Goal: Transaction & Acquisition: Purchase product/service

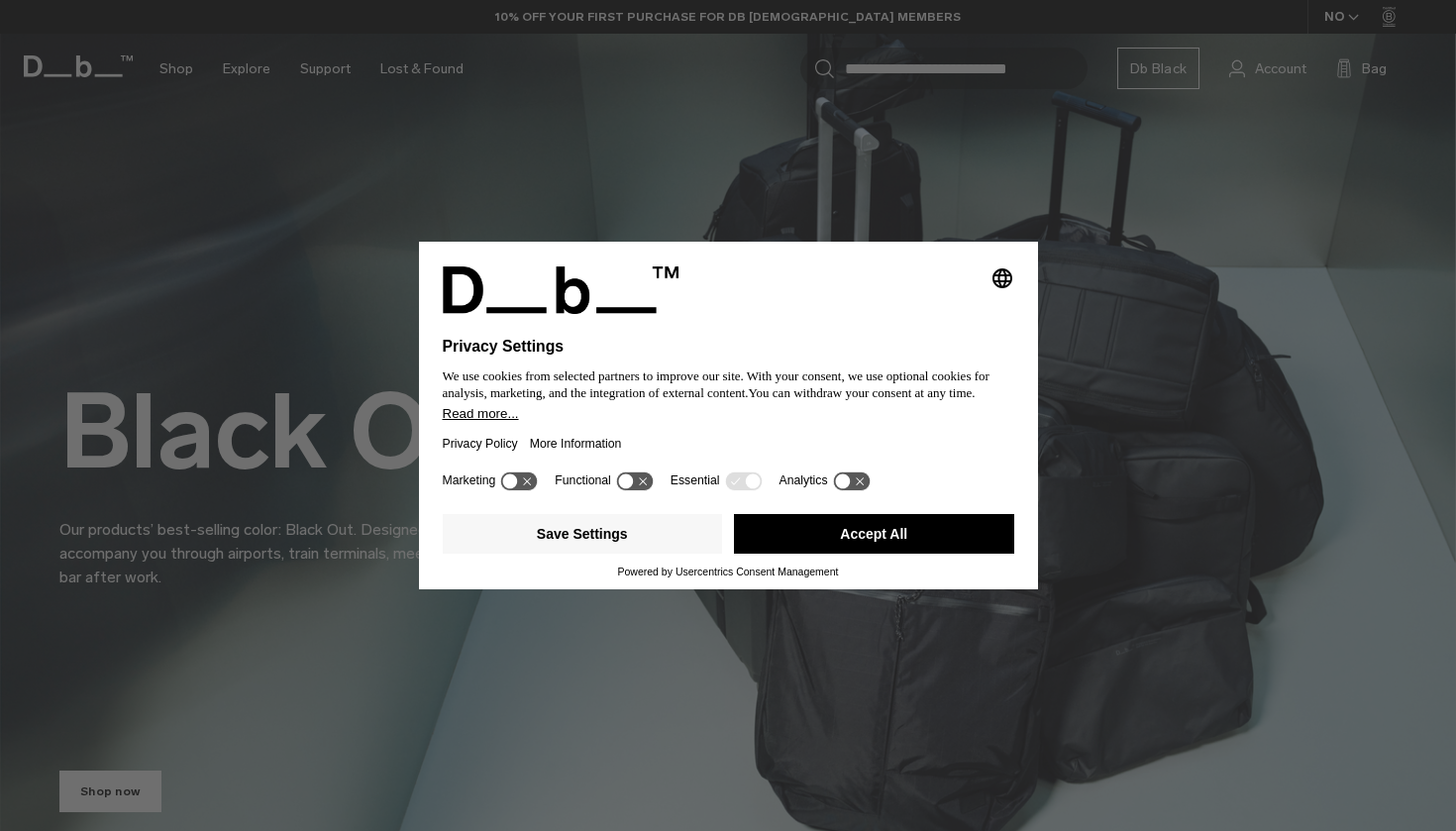
click at [749, 487] on icon at bounding box center [743, 480] width 37 height 19
click at [649, 541] on button "Save Settings" at bounding box center [582, 534] width 281 height 40
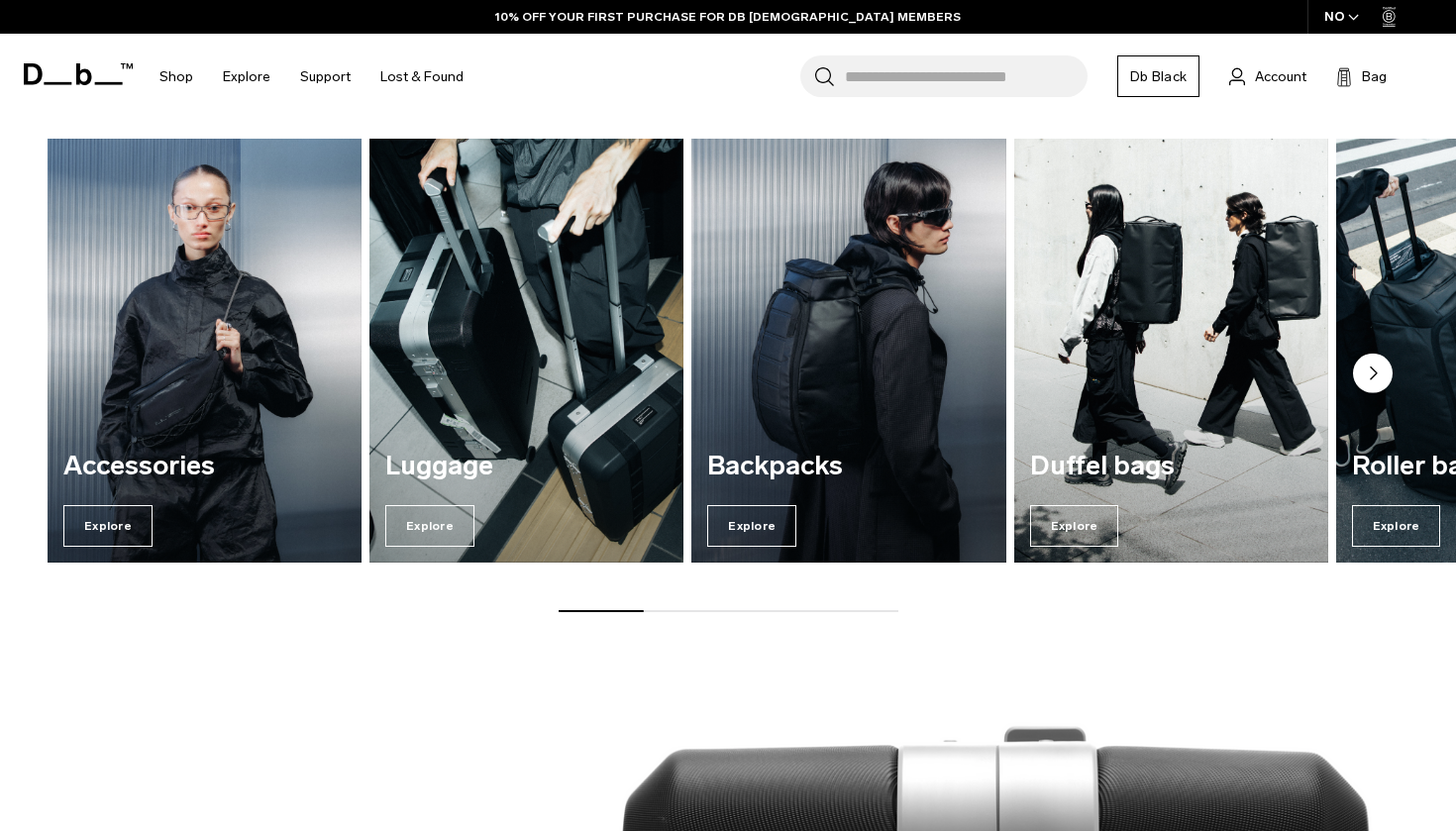
scroll to position [2262, 0]
click at [1384, 375] on circle "Next slide" at bounding box center [1373, 374] width 40 height 40
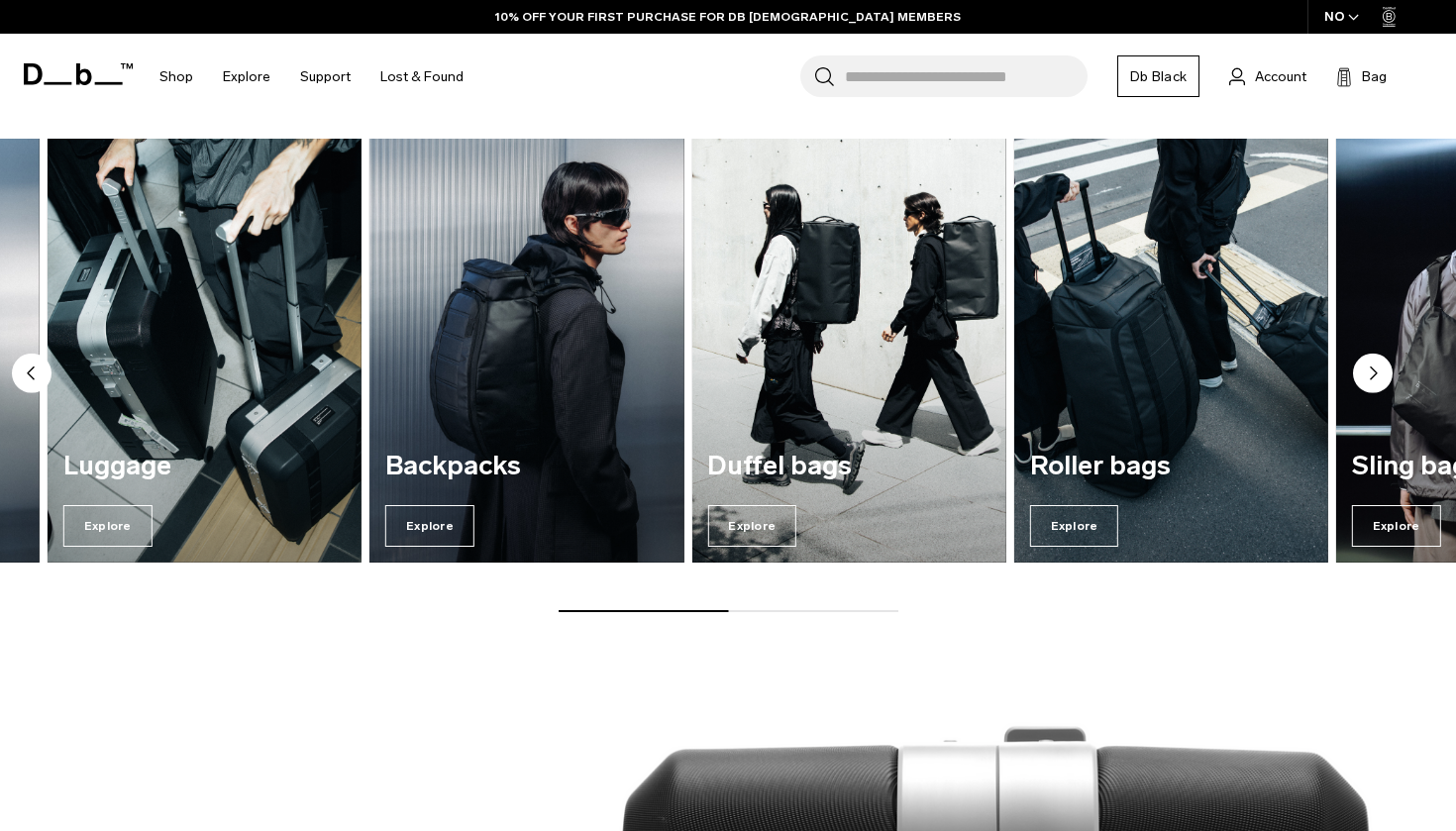
click at [1384, 375] on circle "Next slide" at bounding box center [1373, 374] width 40 height 40
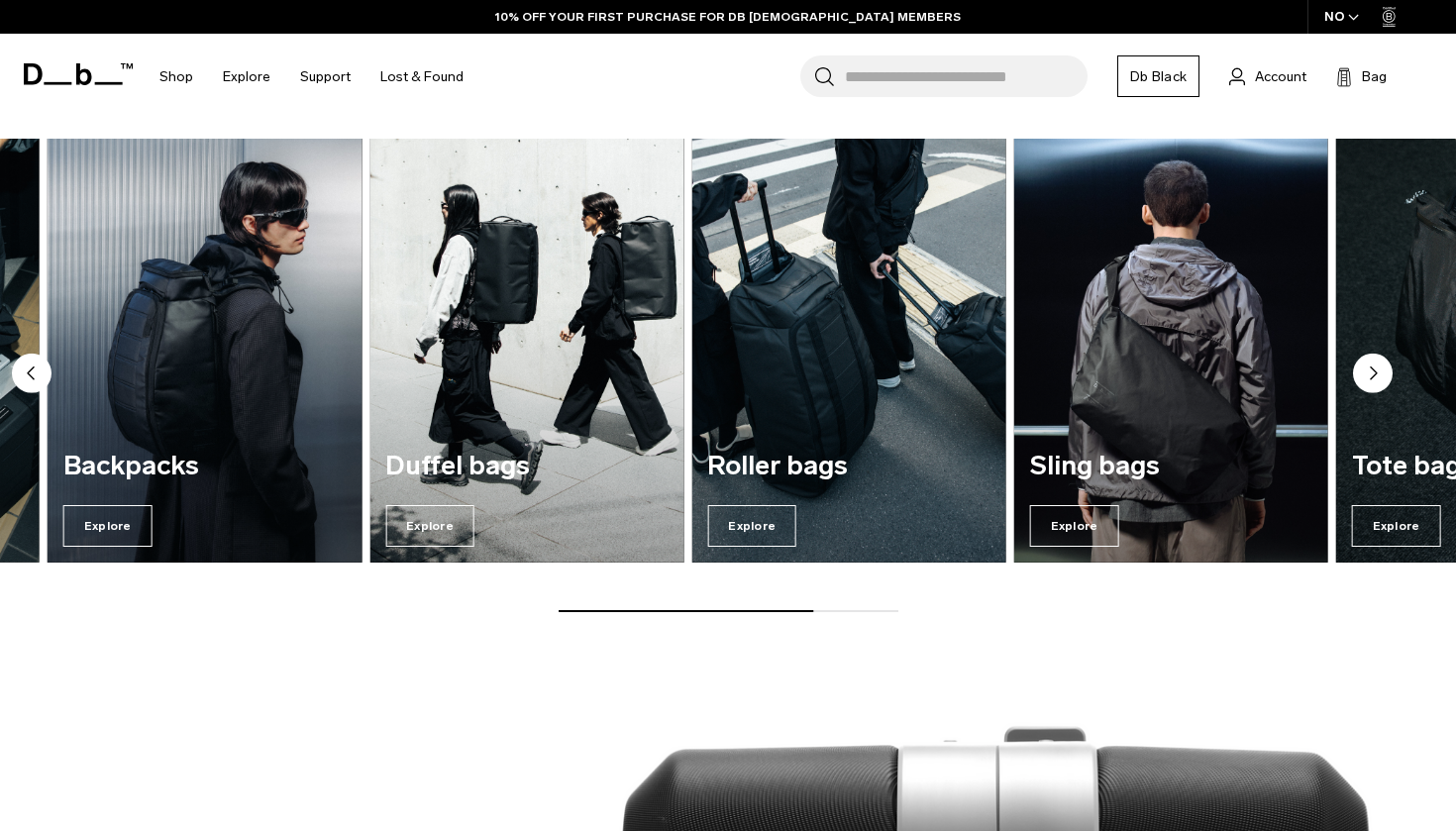
click at [1373, 379] on circle "Next slide" at bounding box center [1373, 374] width 40 height 40
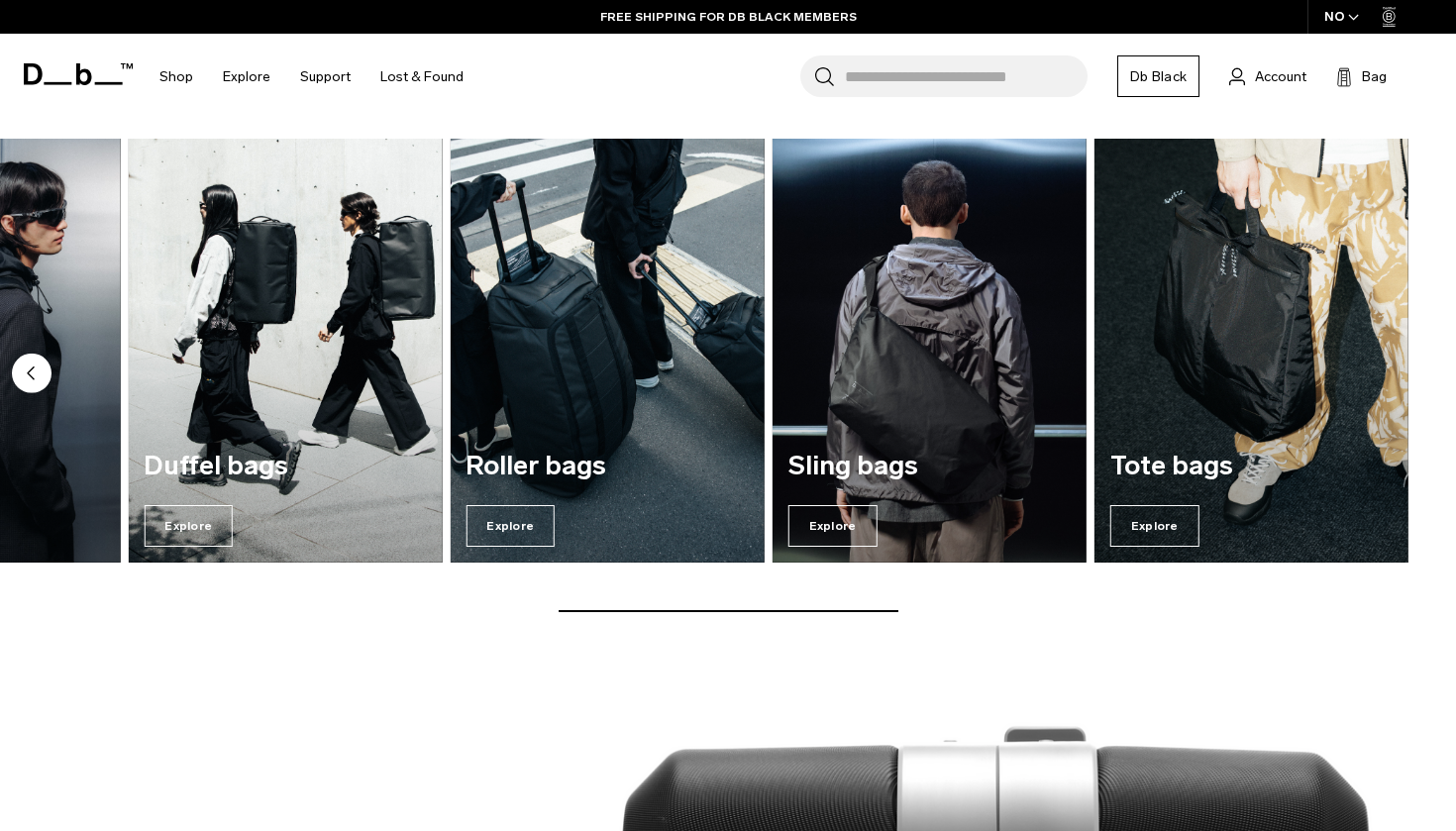
click at [43, 373] on circle "Previous slide" at bounding box center [32, 374] width 40 height 40
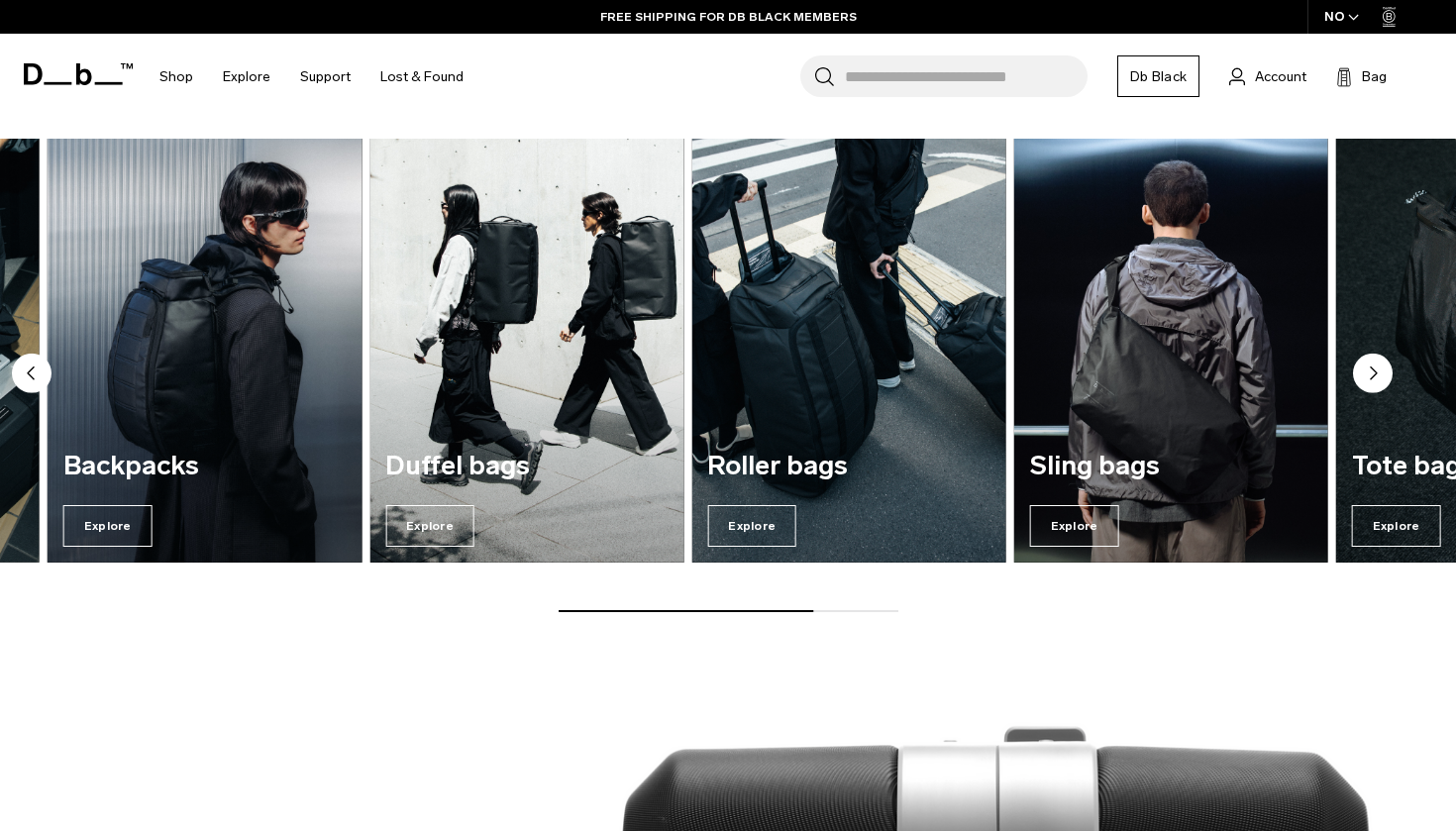
click at [43, 373] on circle "Previous slide" at bounding box center [32, 374] width 40 height 40
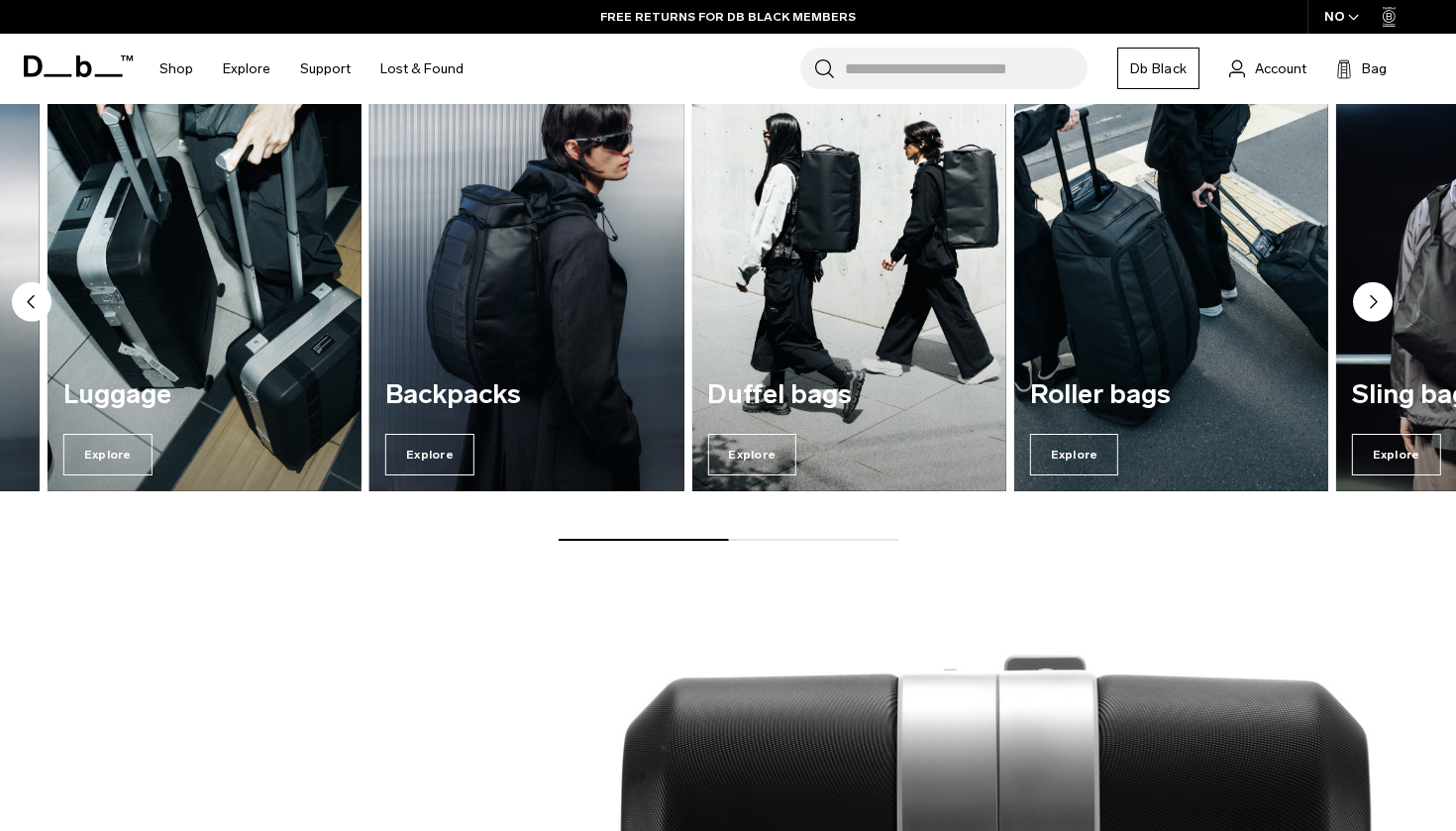
scroll to position [2254, 0]
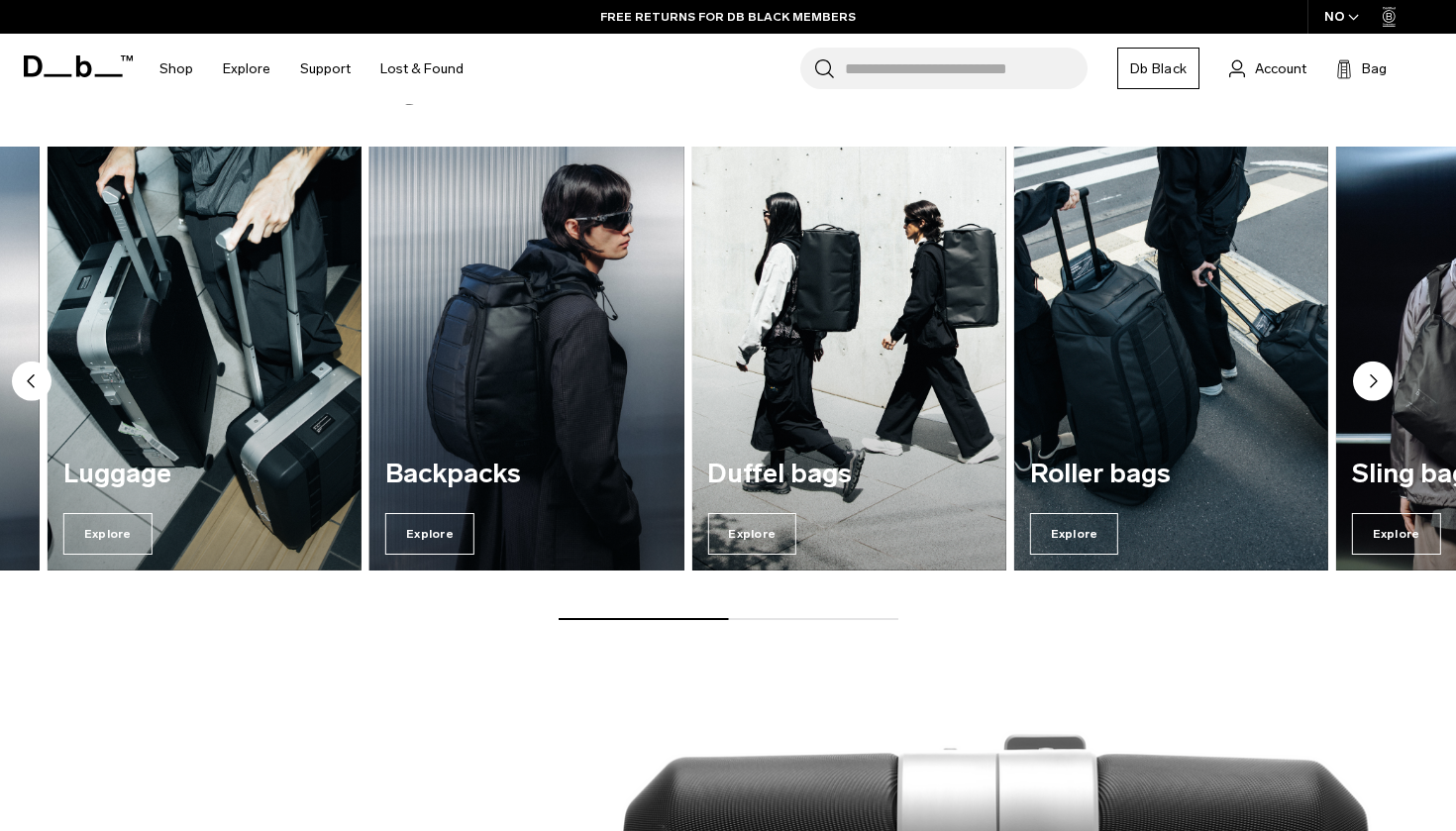
click at [488, 437] on img "3 / 7" at bounding box center [527, 358] width 324 height 436
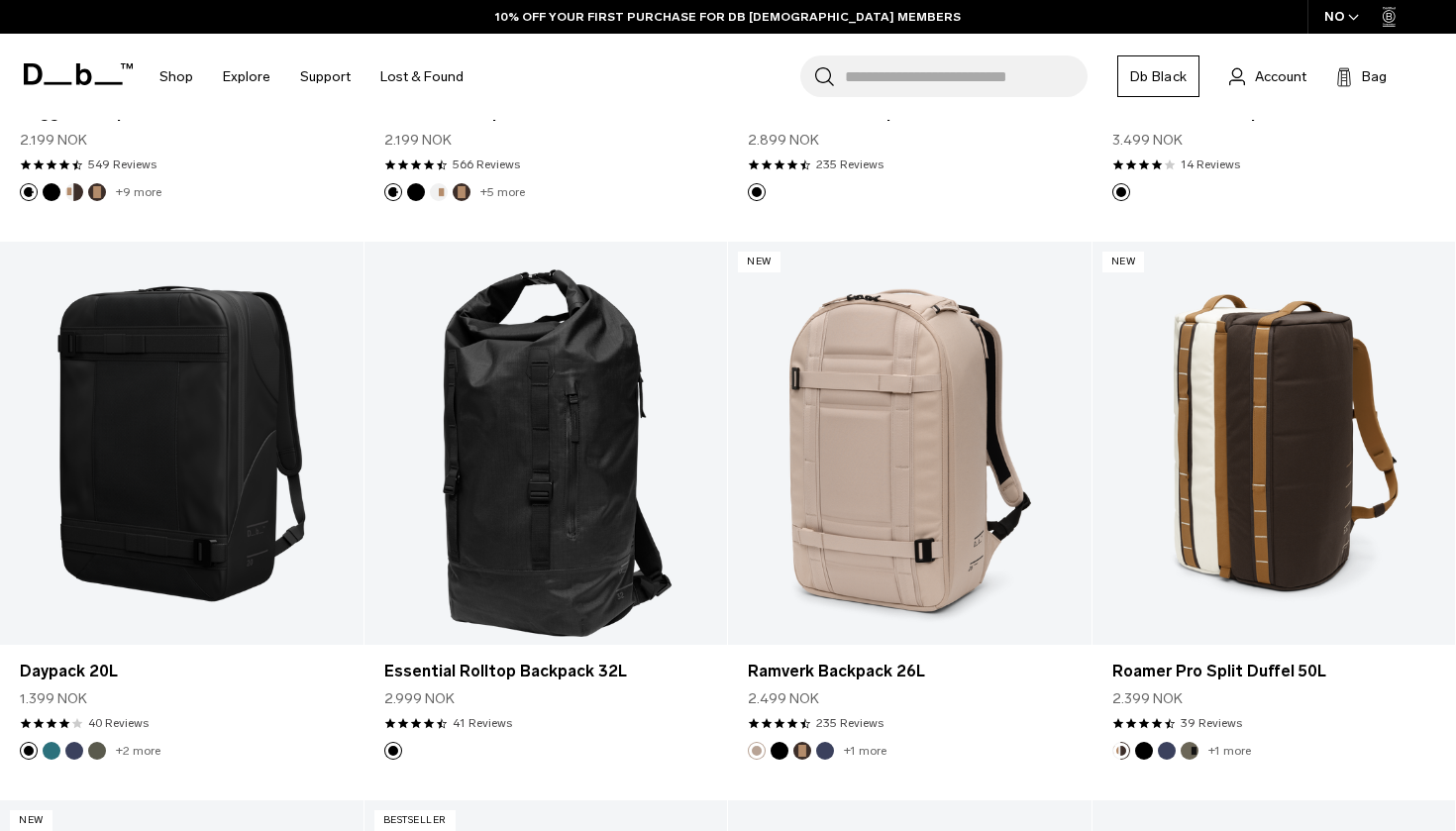
scroll to position [2491, 0]
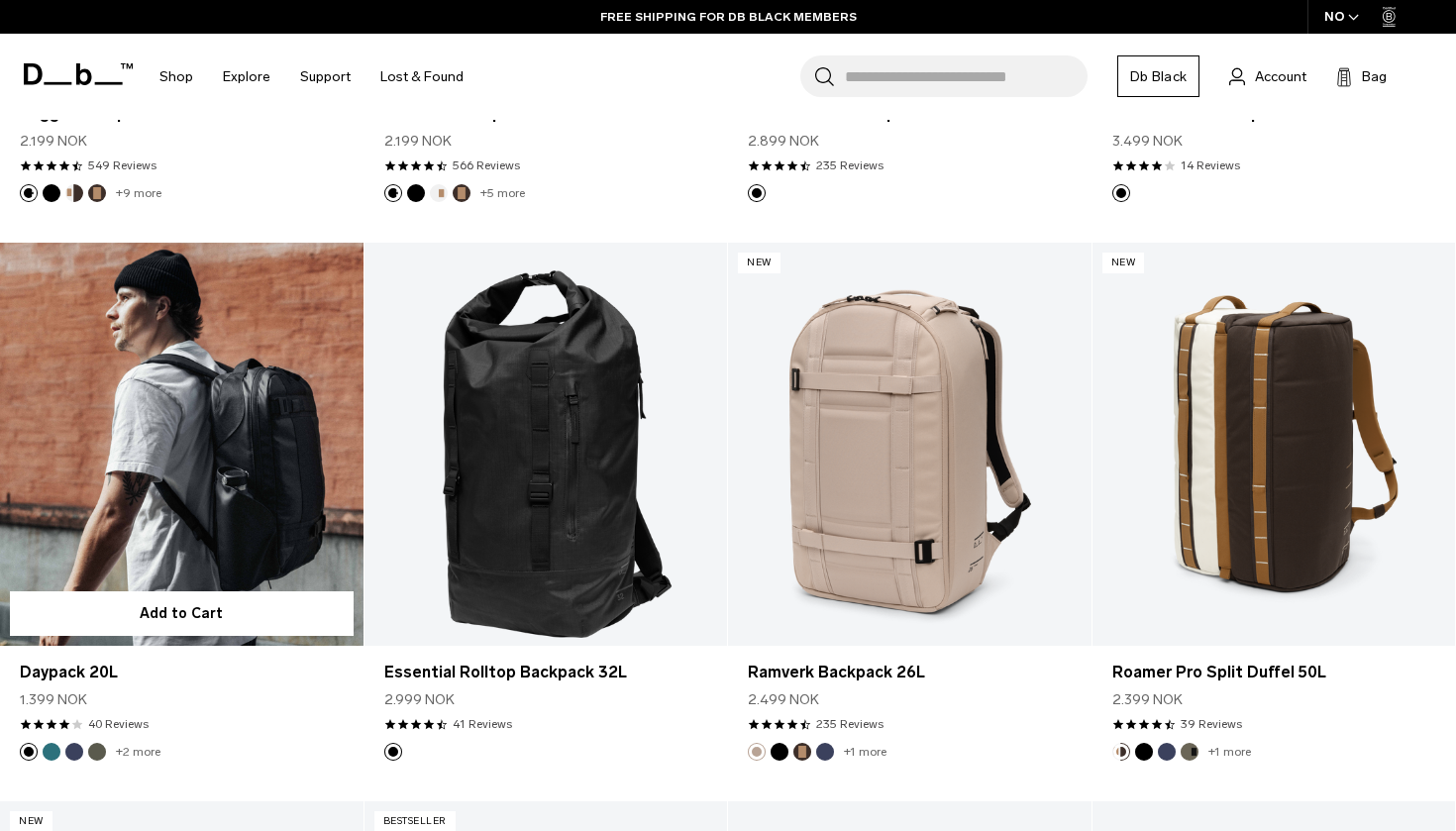
click at [228, 441] on link "Daypack 20L" at bounding box center [182, 444] width 364 height 404
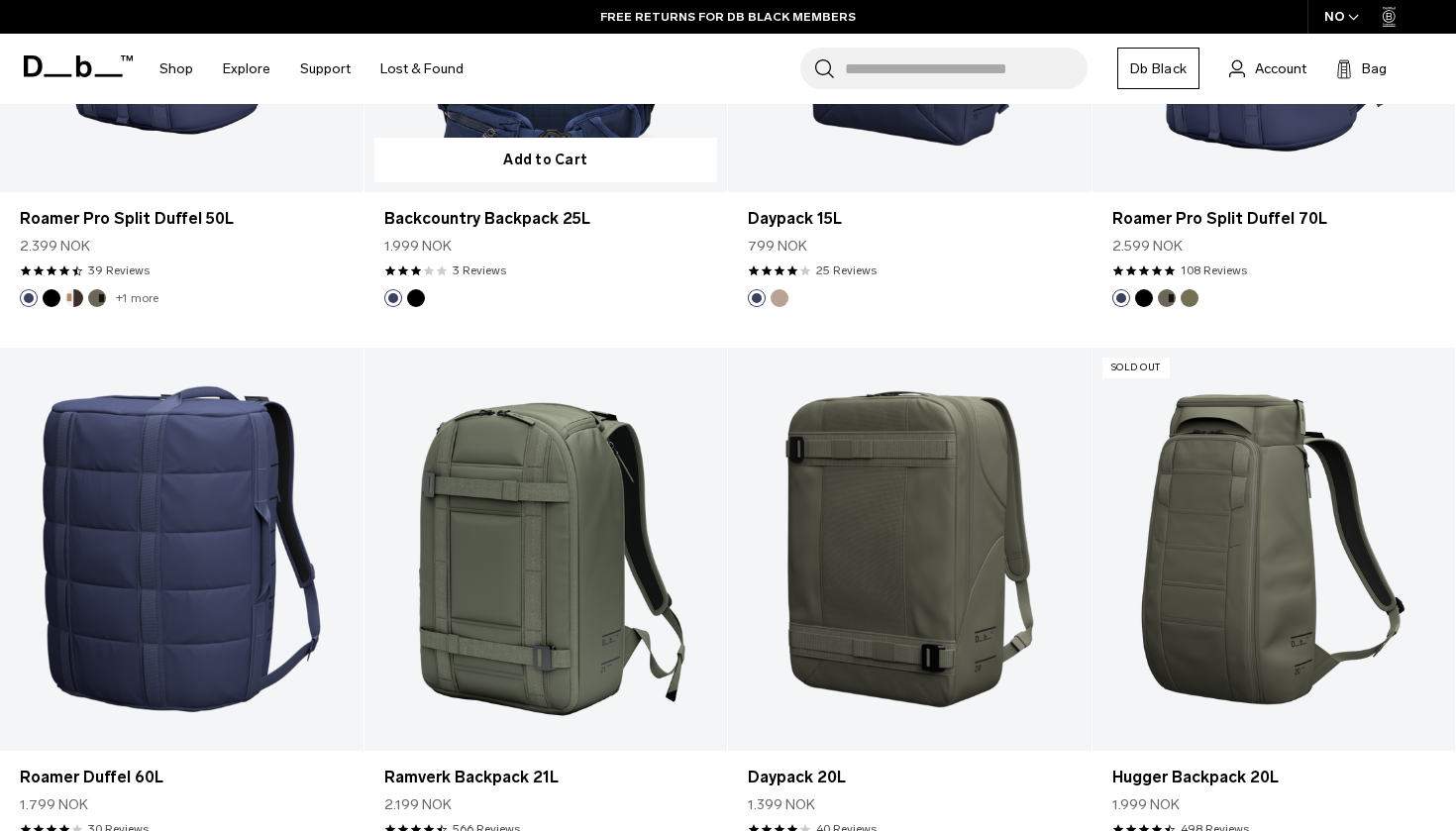
scroll to position [4070, 0]
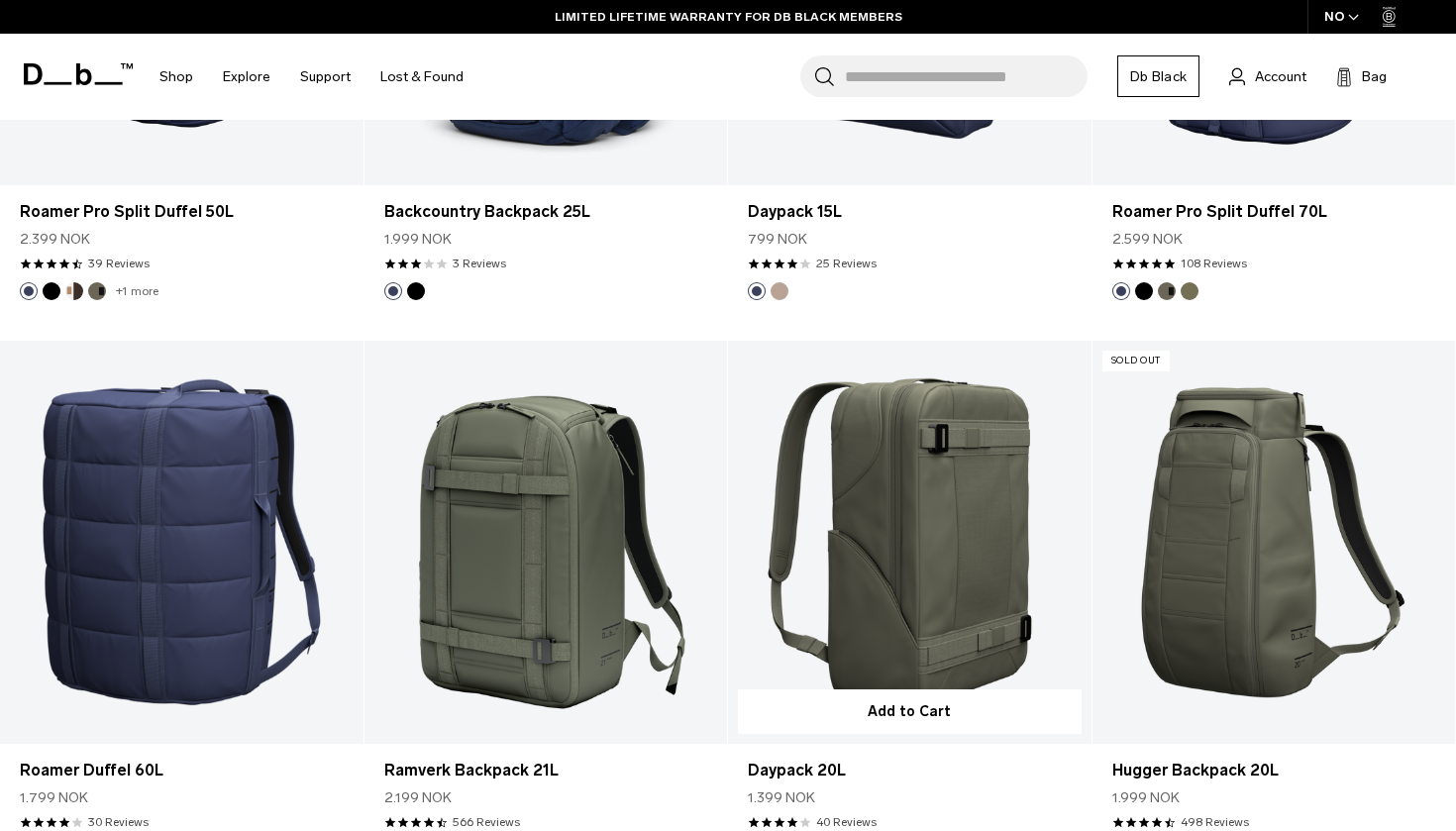
click at [893, 505] on link "Daypack 20L" at bounding box center [910, 542] width 364 height 404
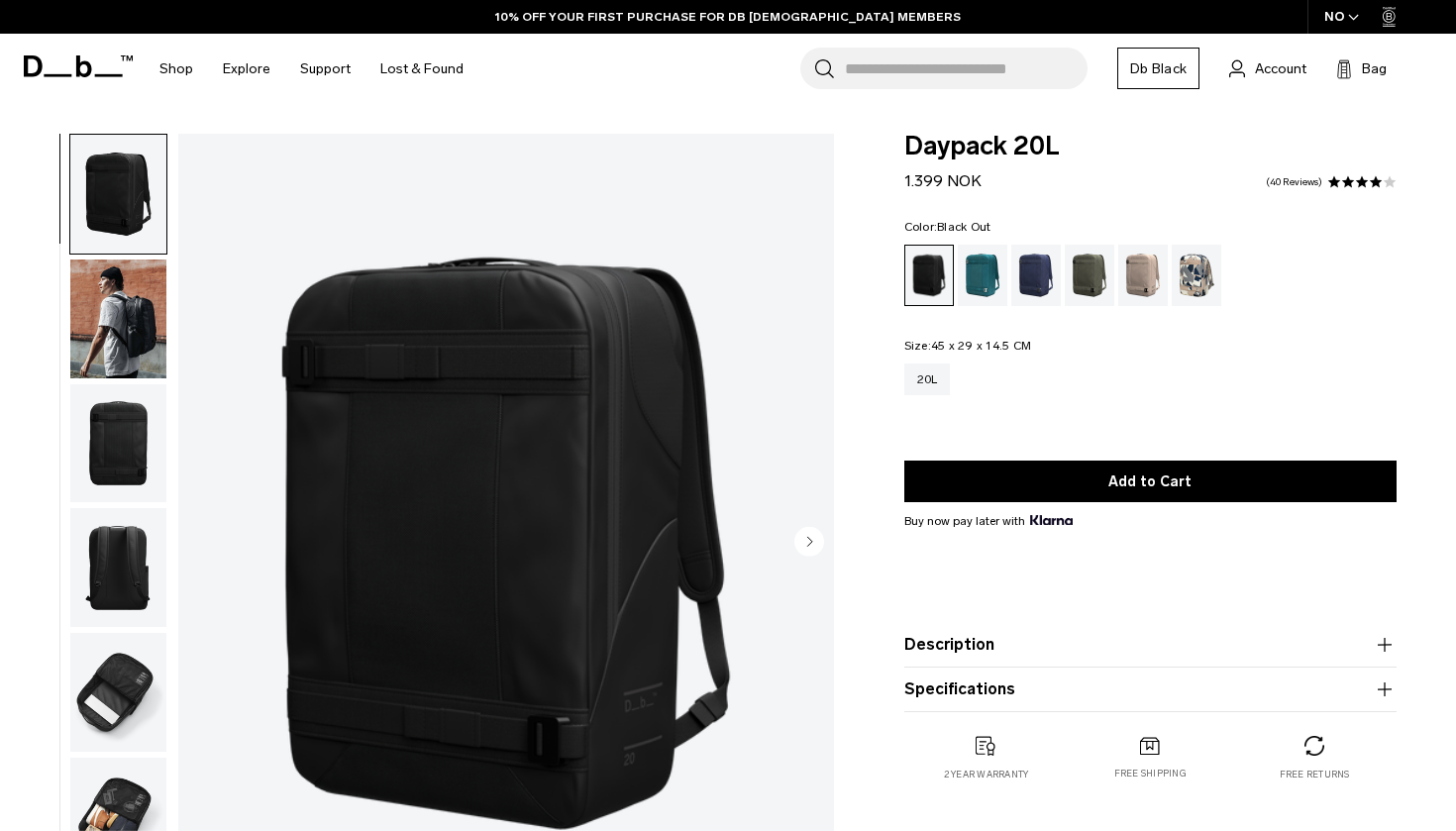
click at [111, 422] on img "button" at bounding box center [118, 444] width 96 height 119
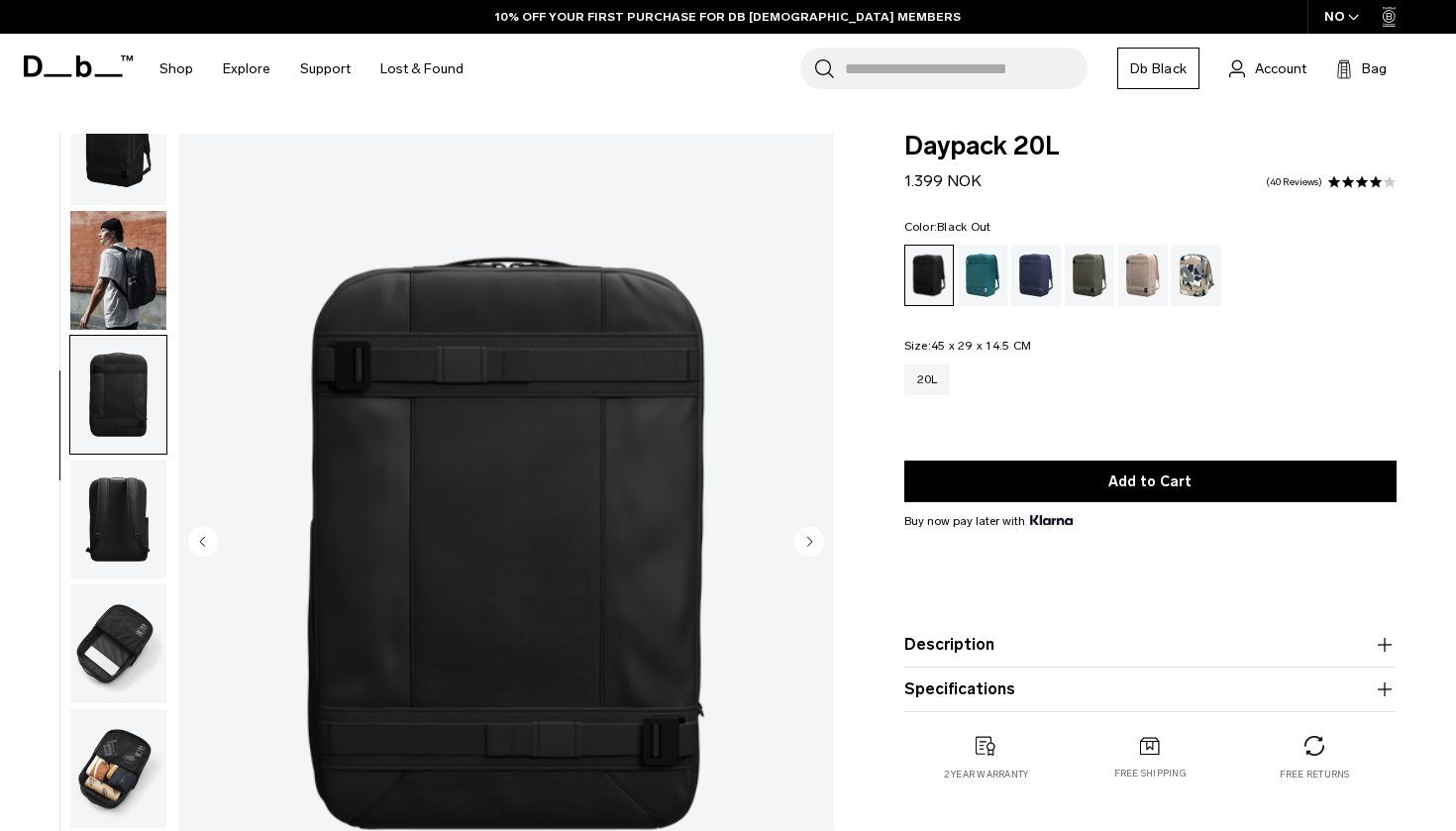
click at [131, 325] on button "button" at bounding box center [118, 271] width 98 height 121
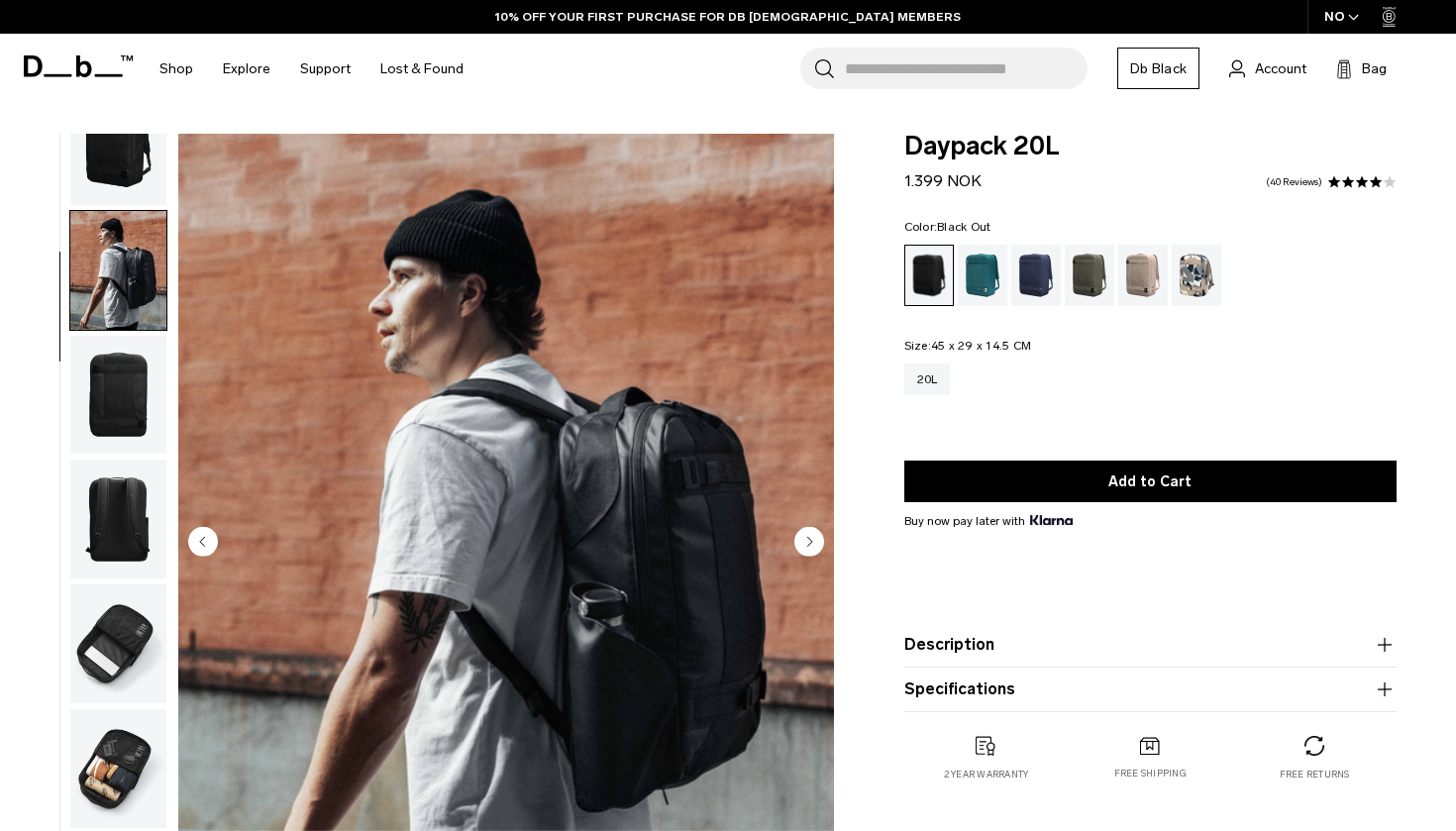
click at [109, 567] on img "button" at bounding box center [118, 519] width 96 height 119
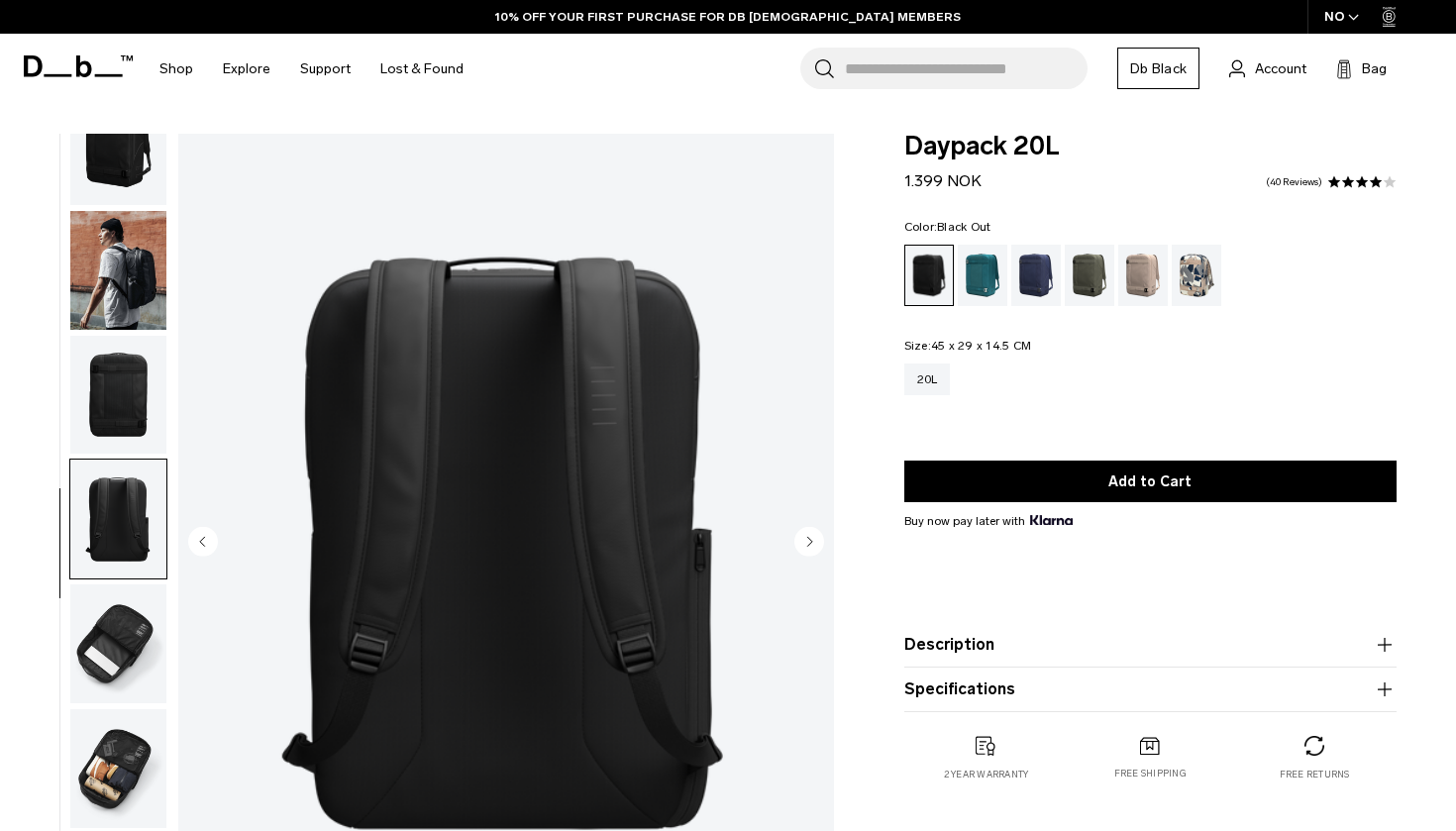
click at [110, 635] on img "button" at bounding box center [118, 644] width 96 height 119
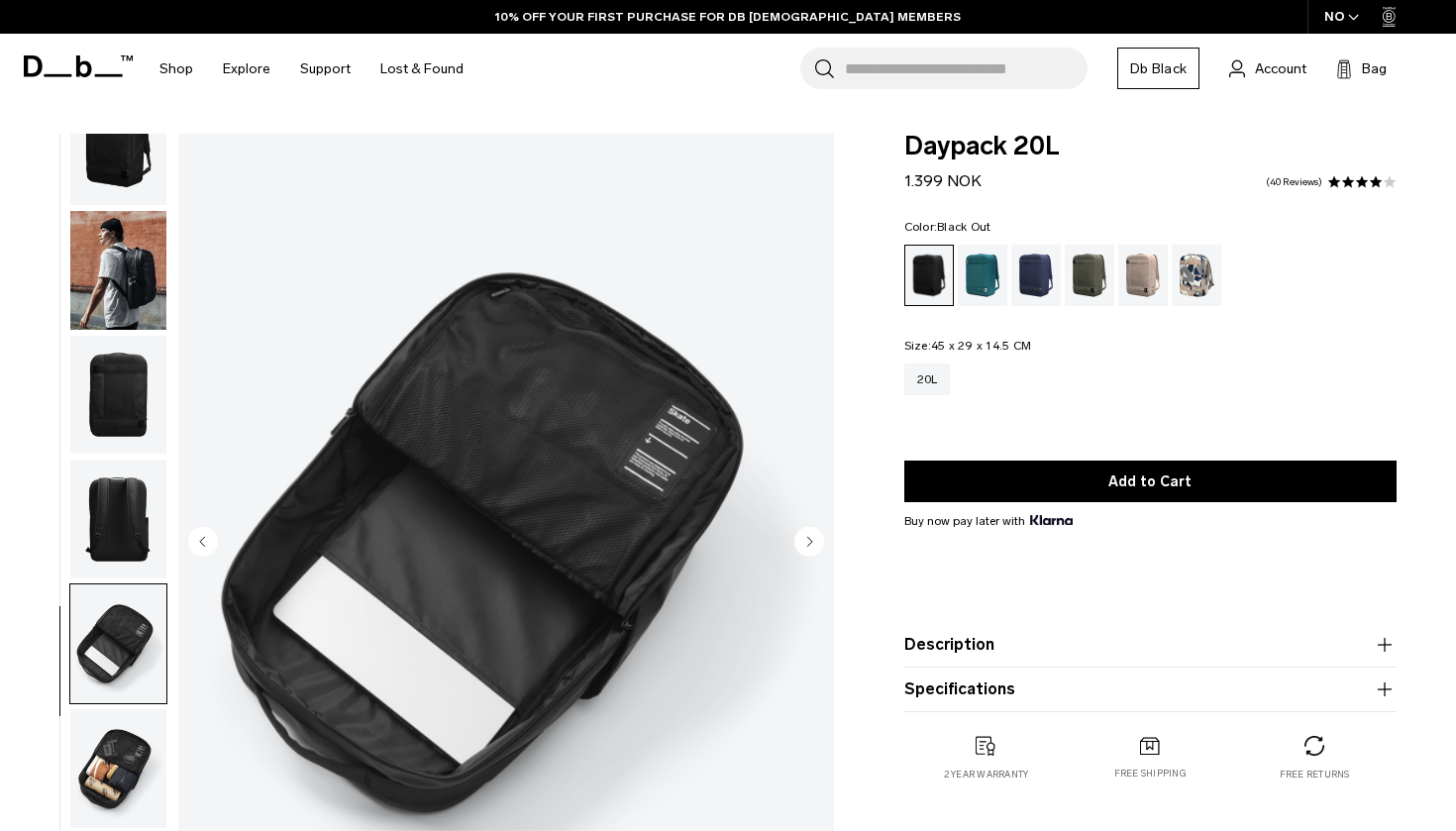
click at [106, 769] on img "button" at bounding box center [118, 769] width 96 height 119
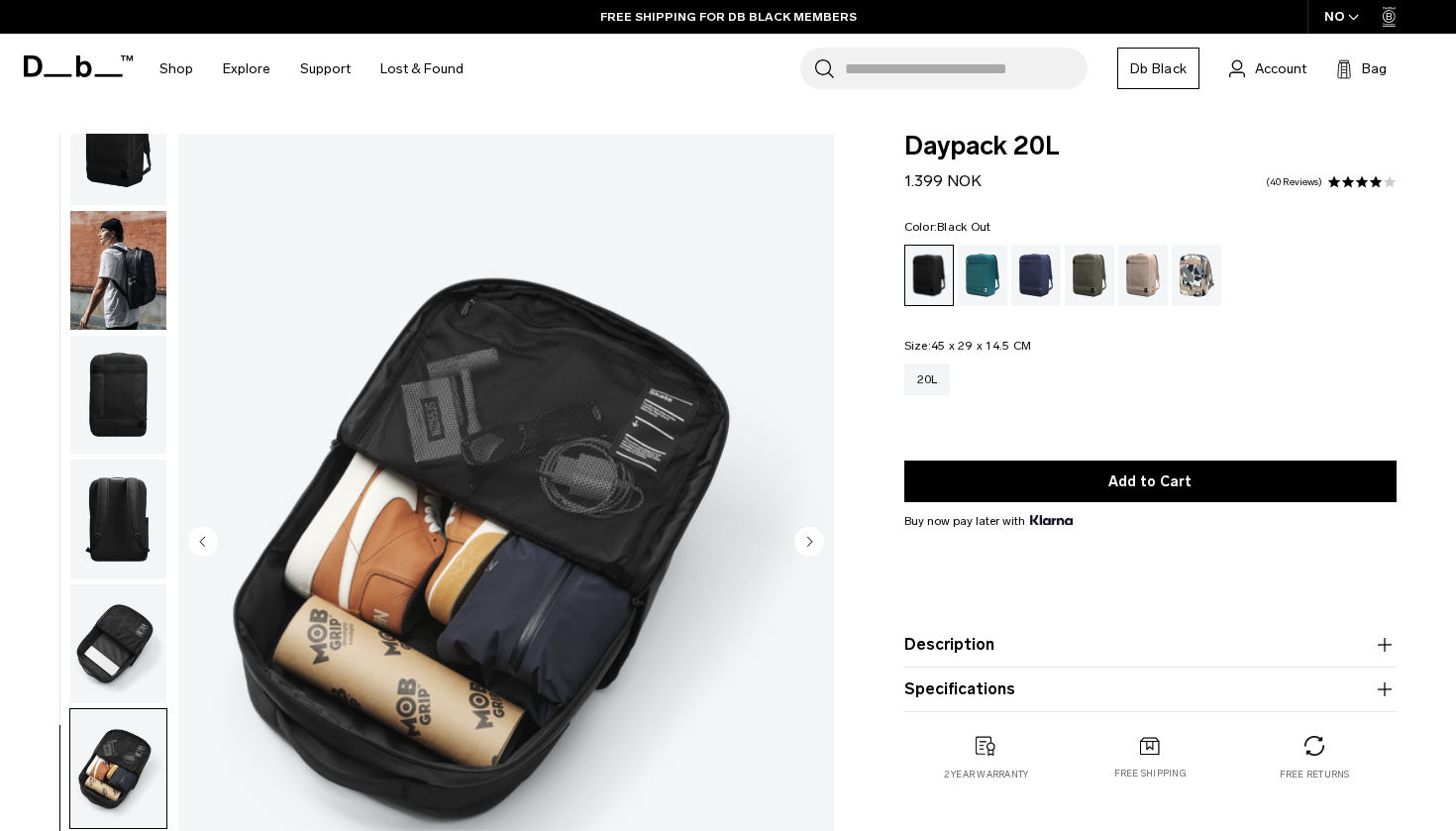
click at [142, 349] on img "button" at bounding box center [118, 396] width 96 height 119
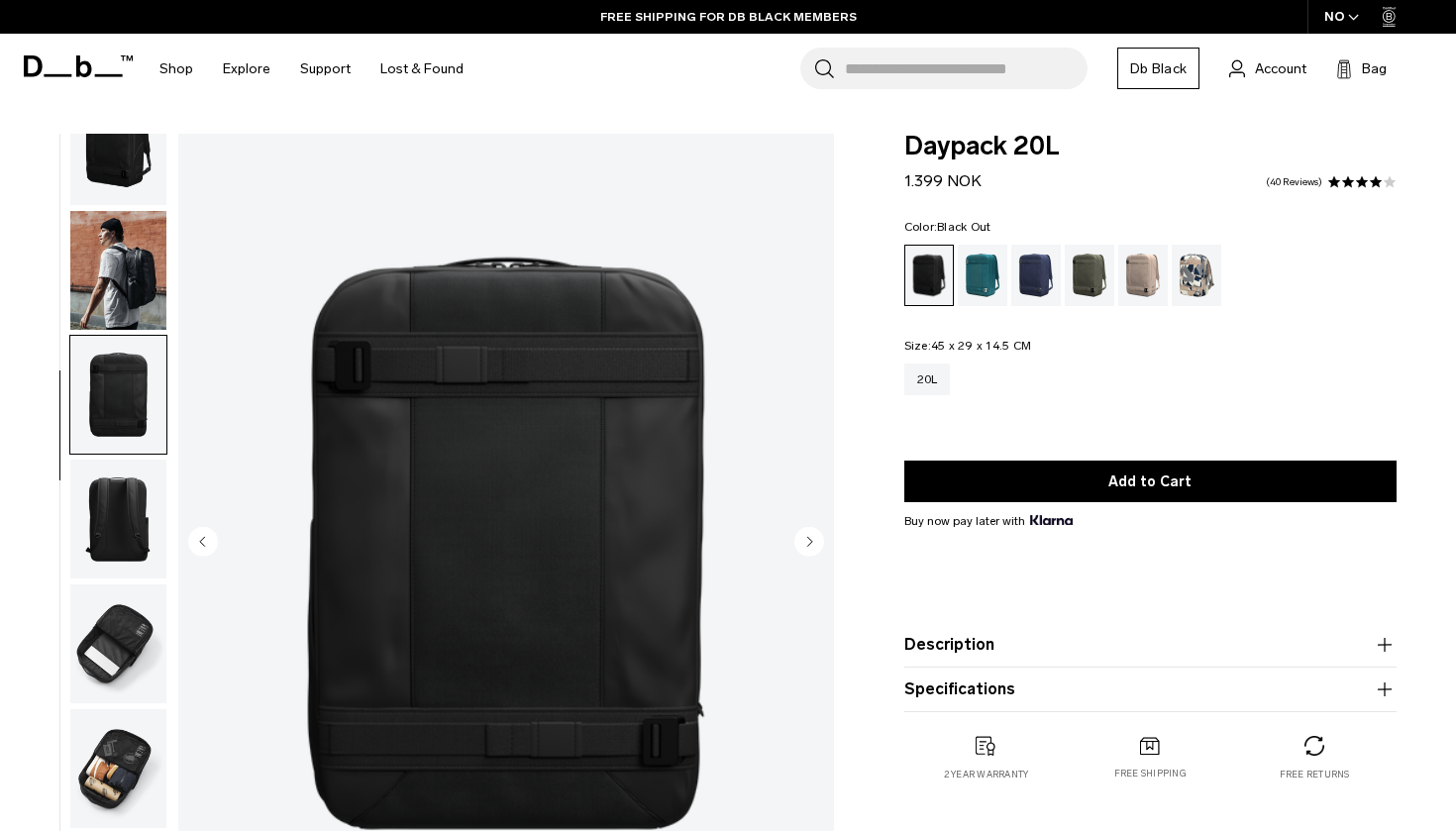
click at [137, 282] on img "button" at bounding box center [118, 271] width 96 height 119
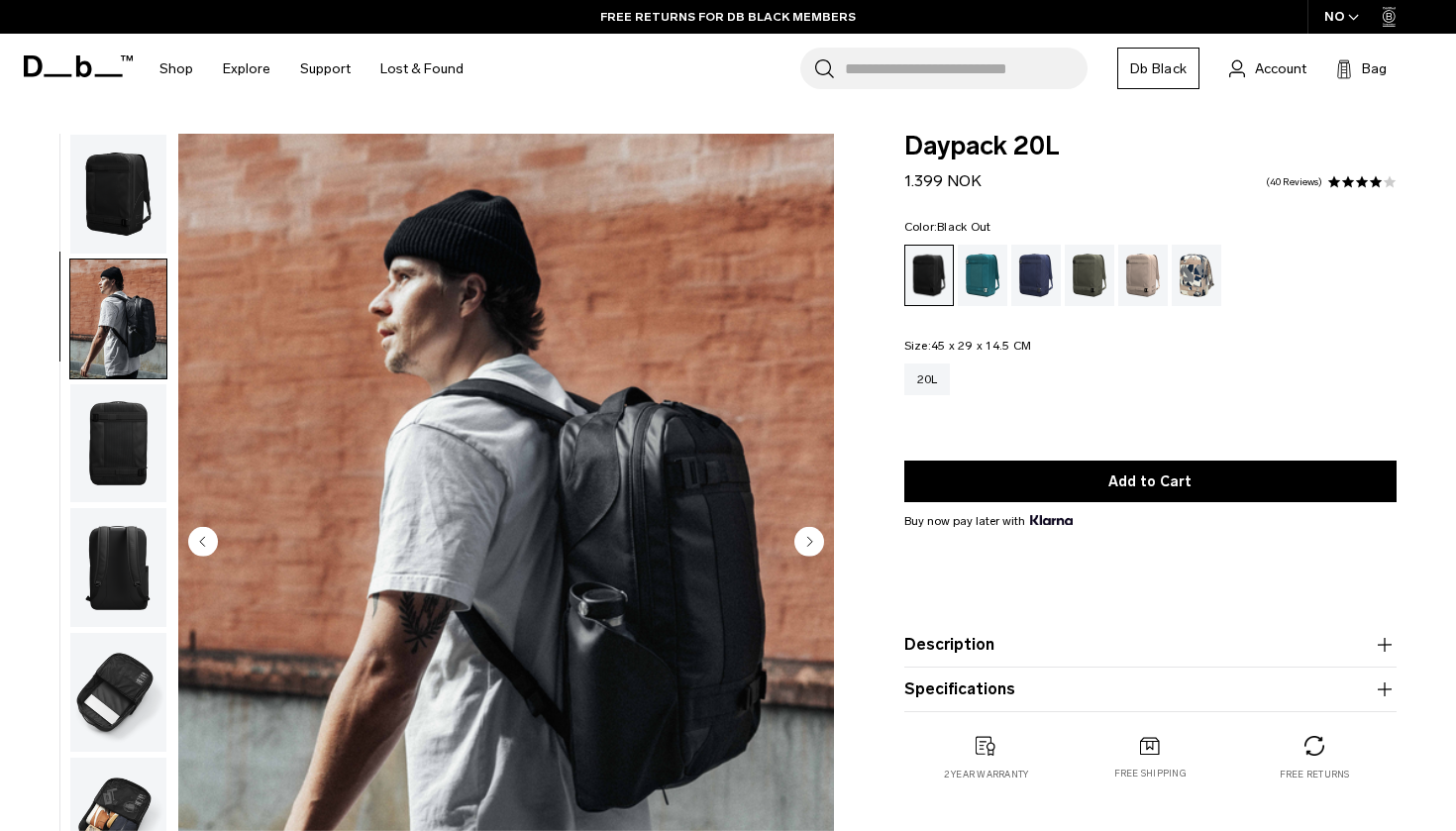
scroll to position [0, 0]
click at [126, 216] on img "button" at bounding box center [118, 194] width 96 height 119
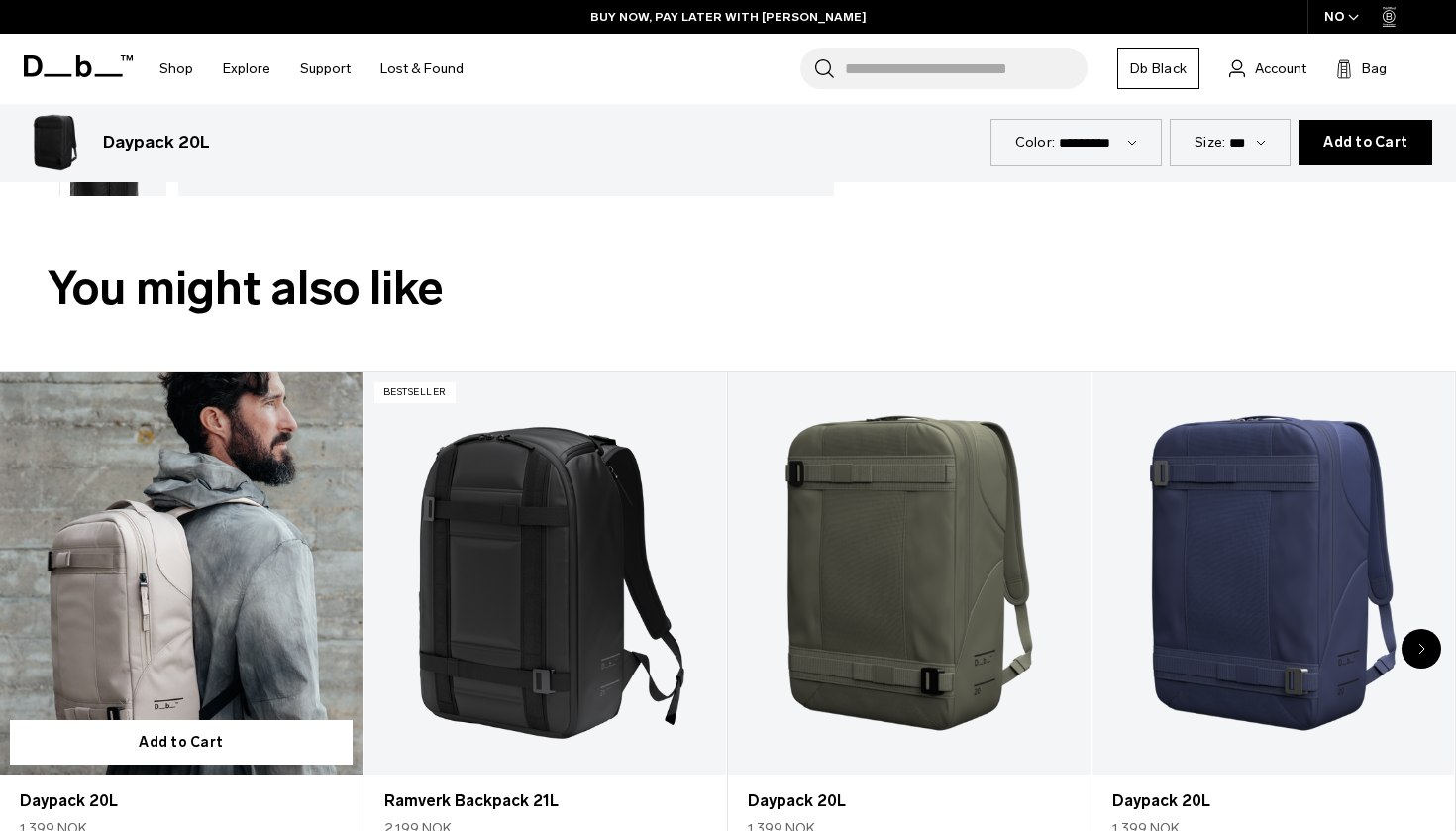
scroll to position [742, 0]
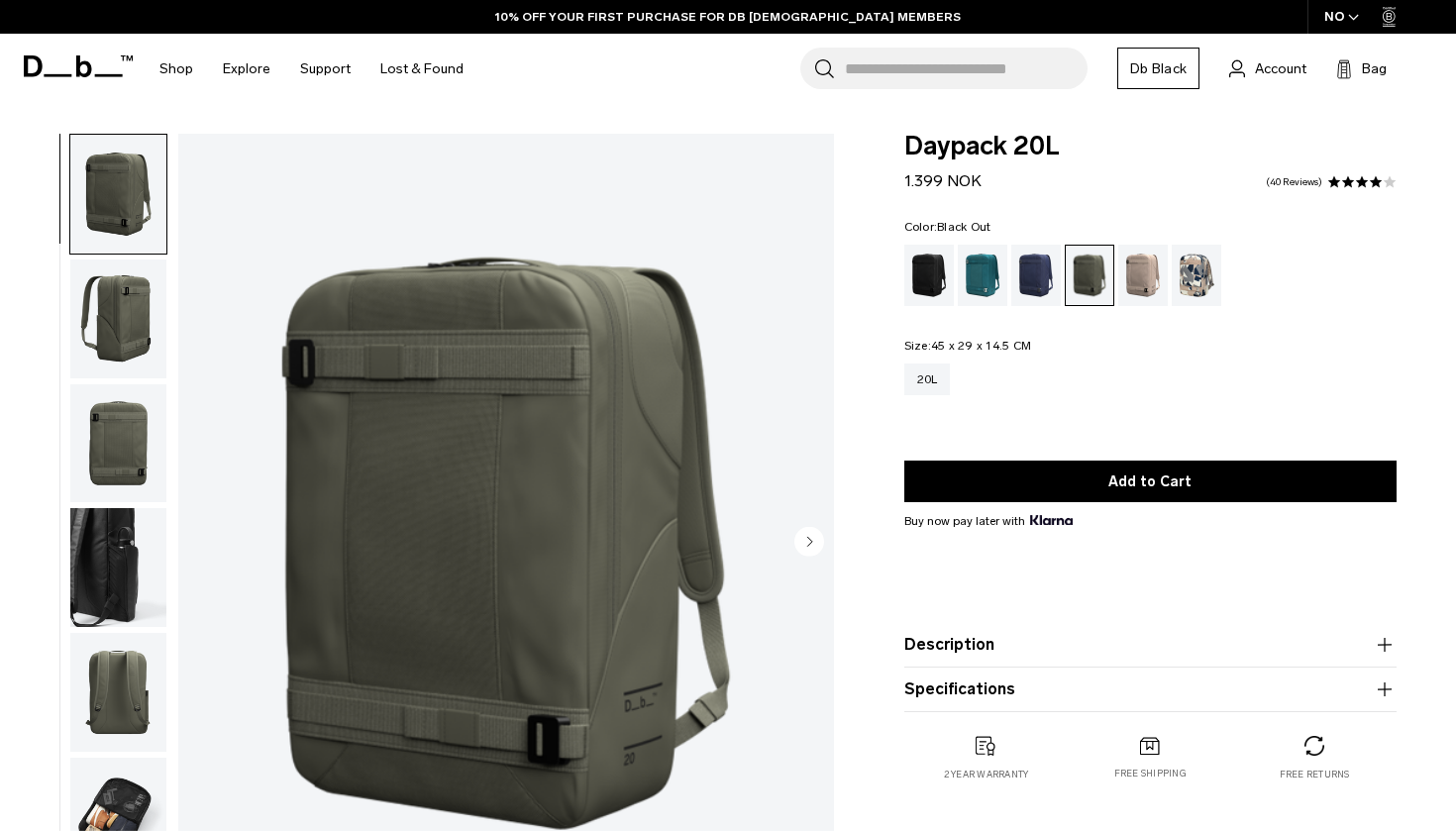
click at [927, 267] on div "Black Out" at bounding box center [929, 276] width 51 height 61
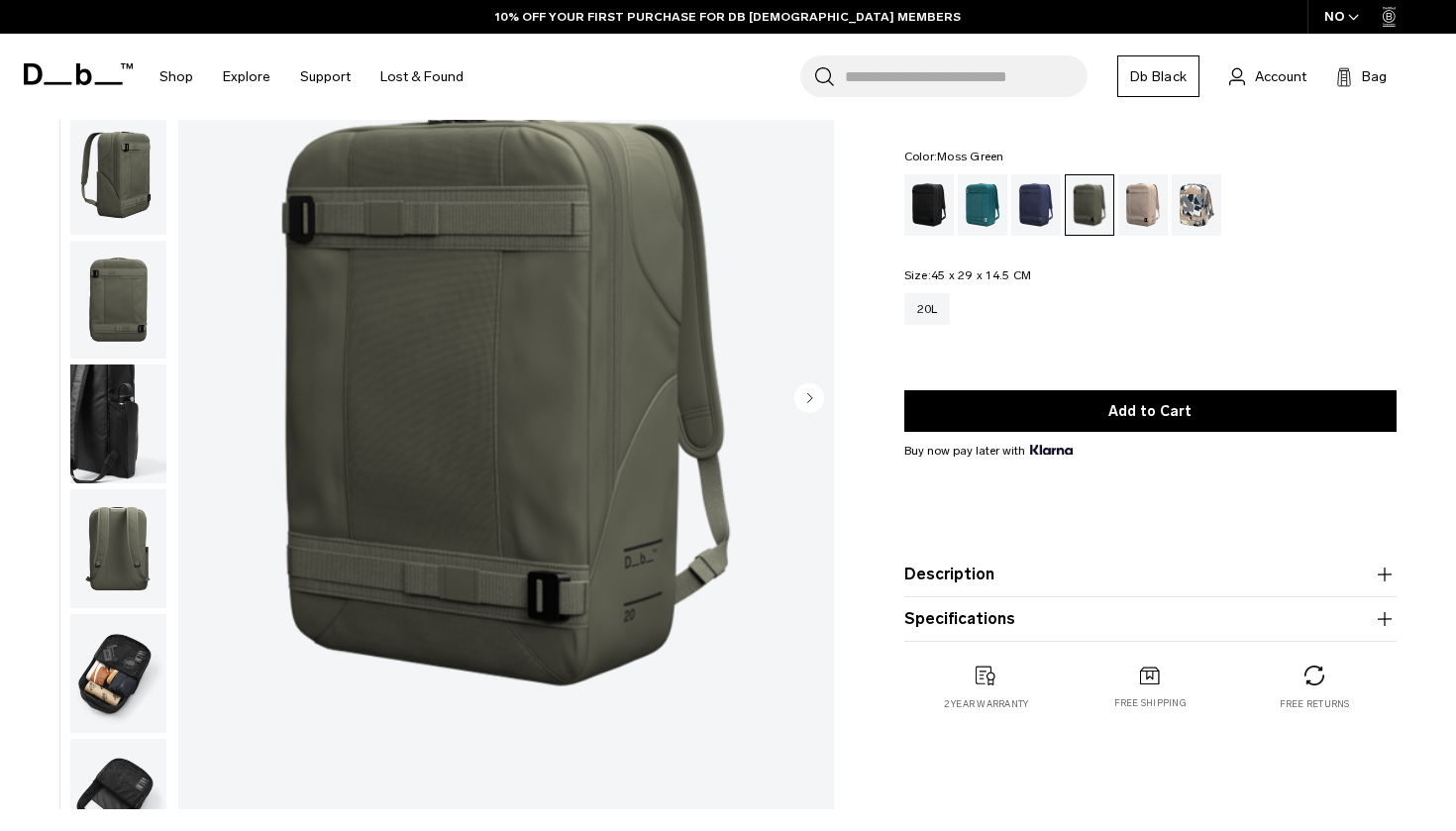
click at [113, 567] on img "button" at bounding box center [118, 548] width 96 height 119
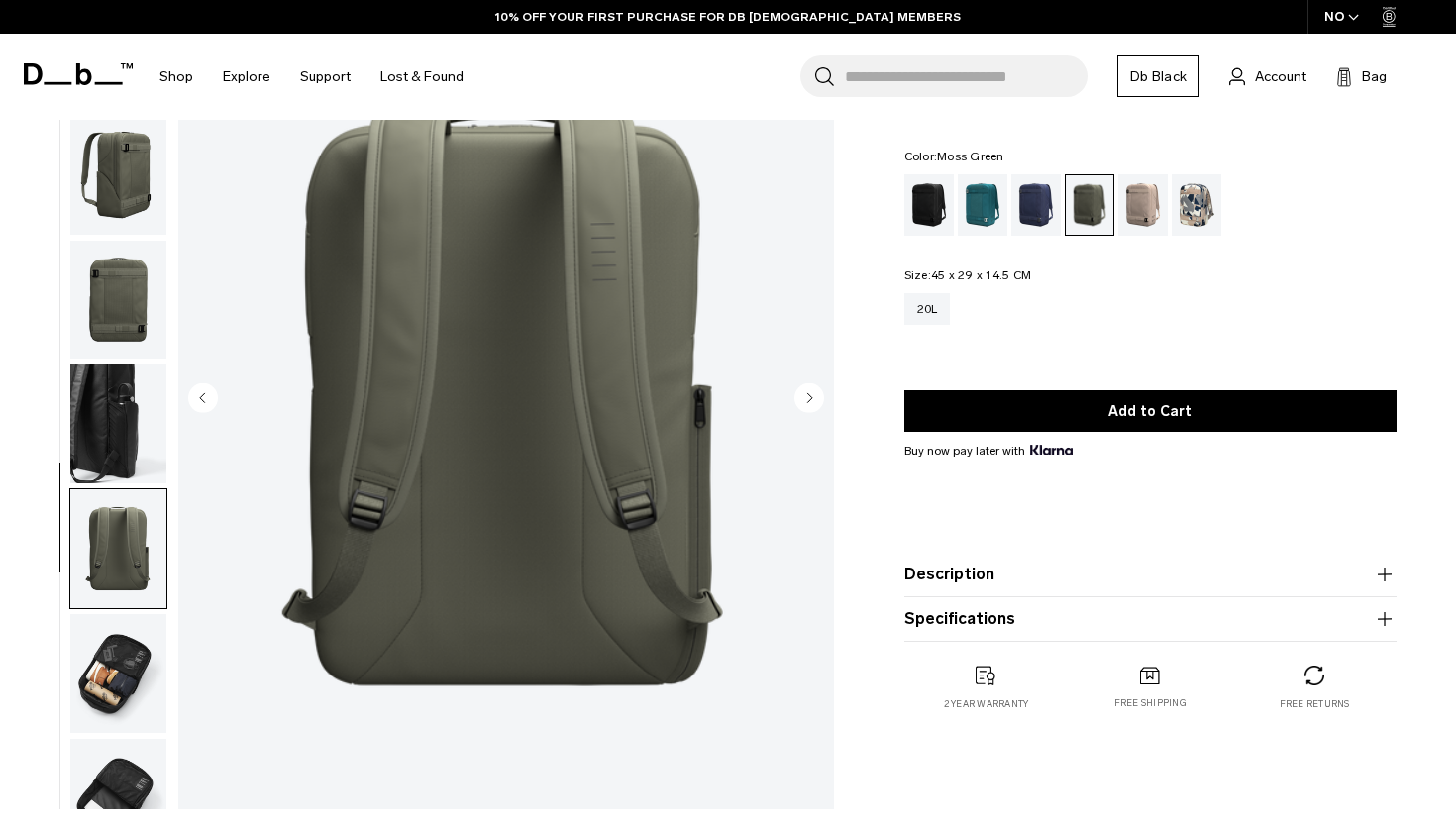
scroll to position [56, 0]
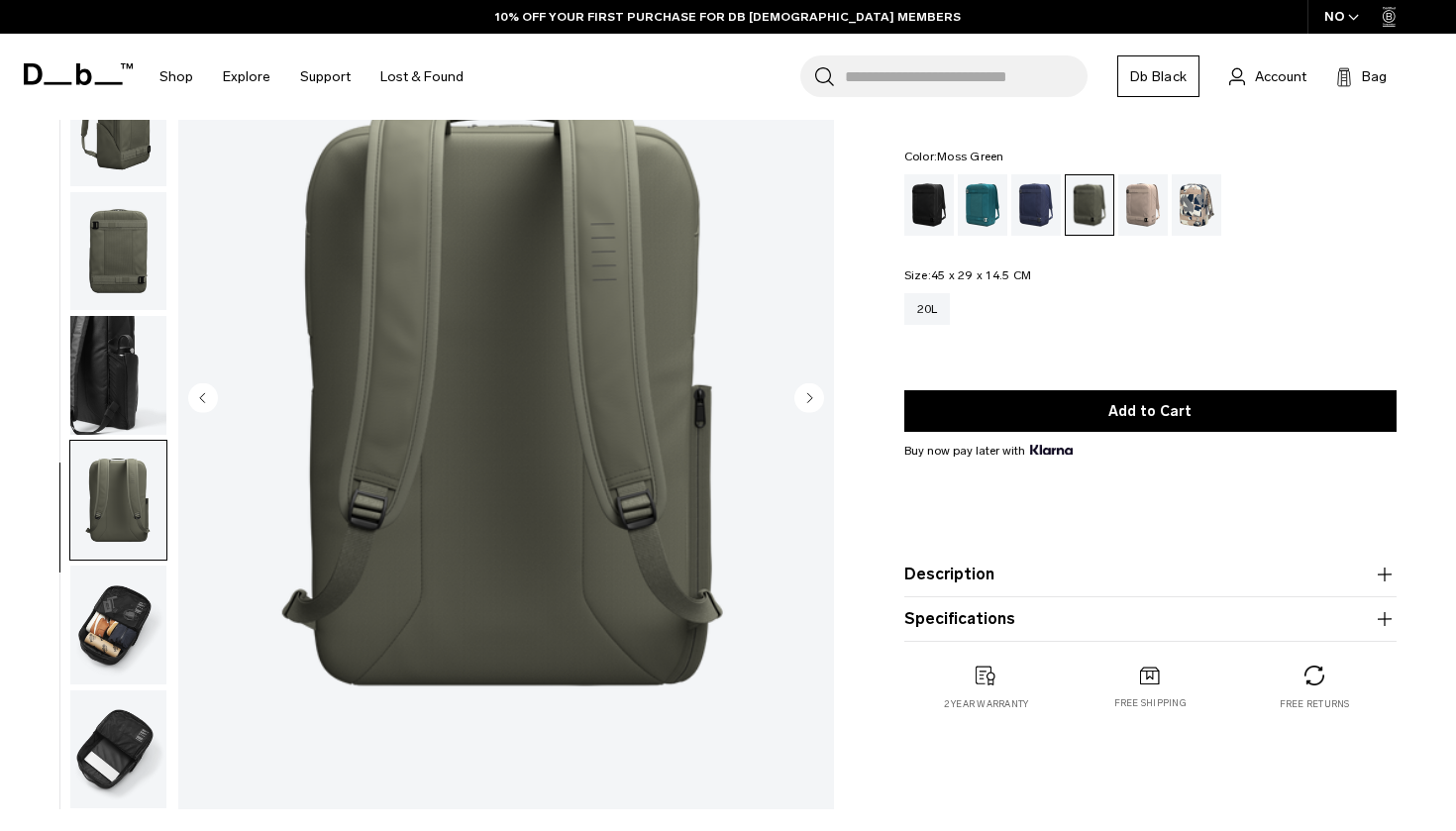
click at [115, 427] on img "button" at bounding box center [118, 376] width 96 height 119
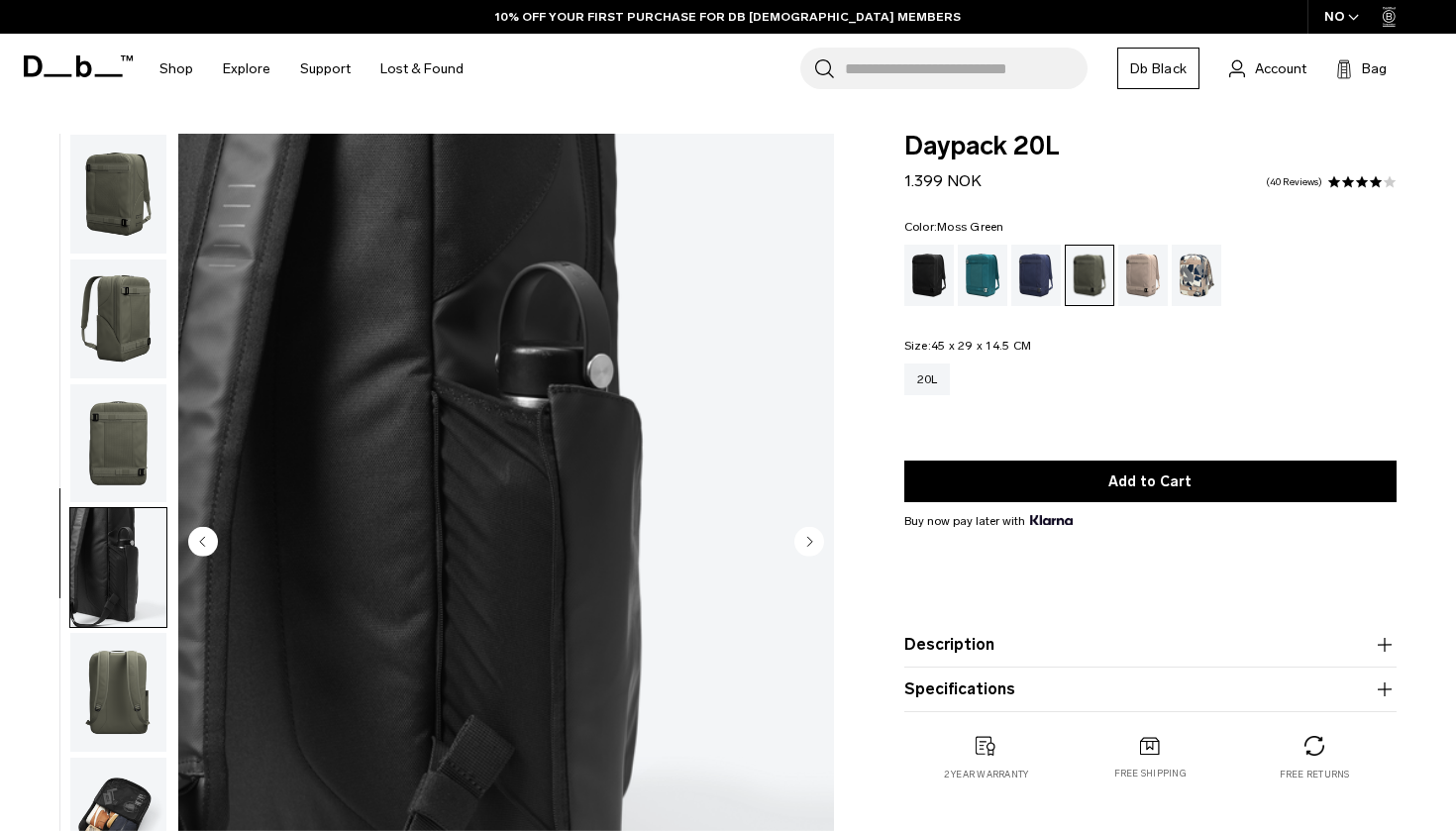
scroll to position [0, 0]
click at [113, 422] on img "button" at bounding box center [118, 444] width 96 height 119
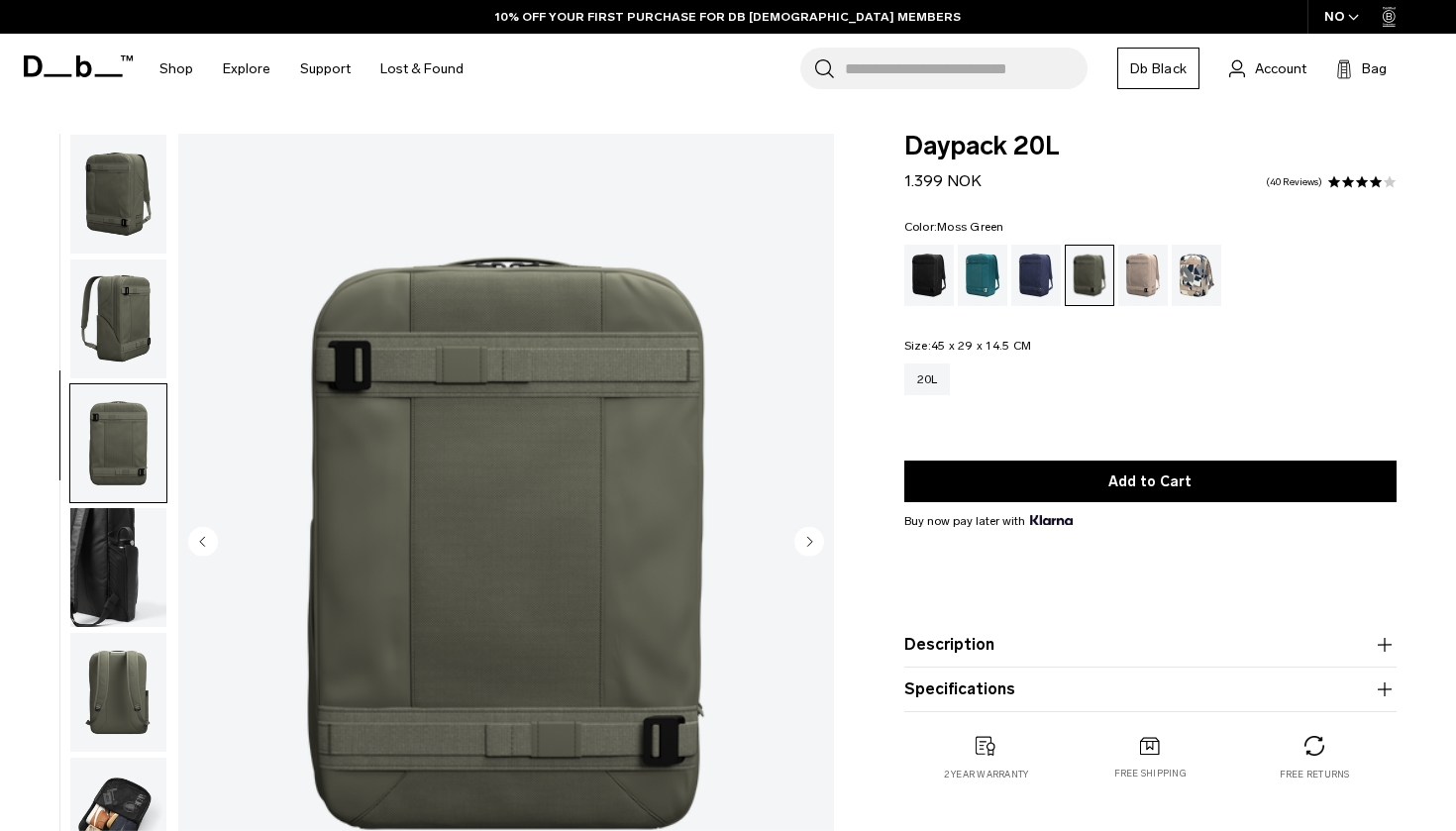
scroll to position [56, 0]
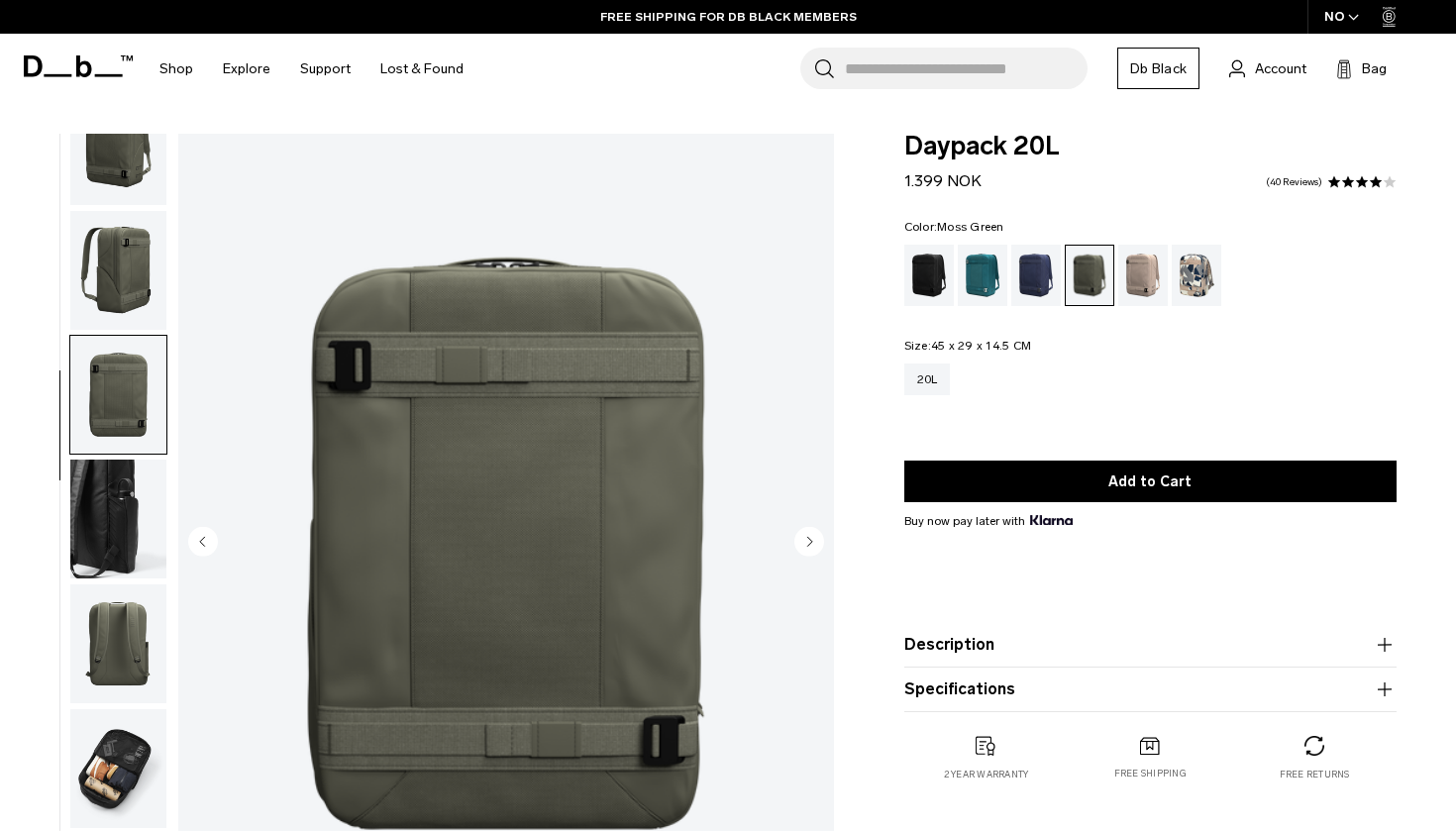
click at [122, 304] on img "button" at bounding box center [118, 271] width 96 height 119
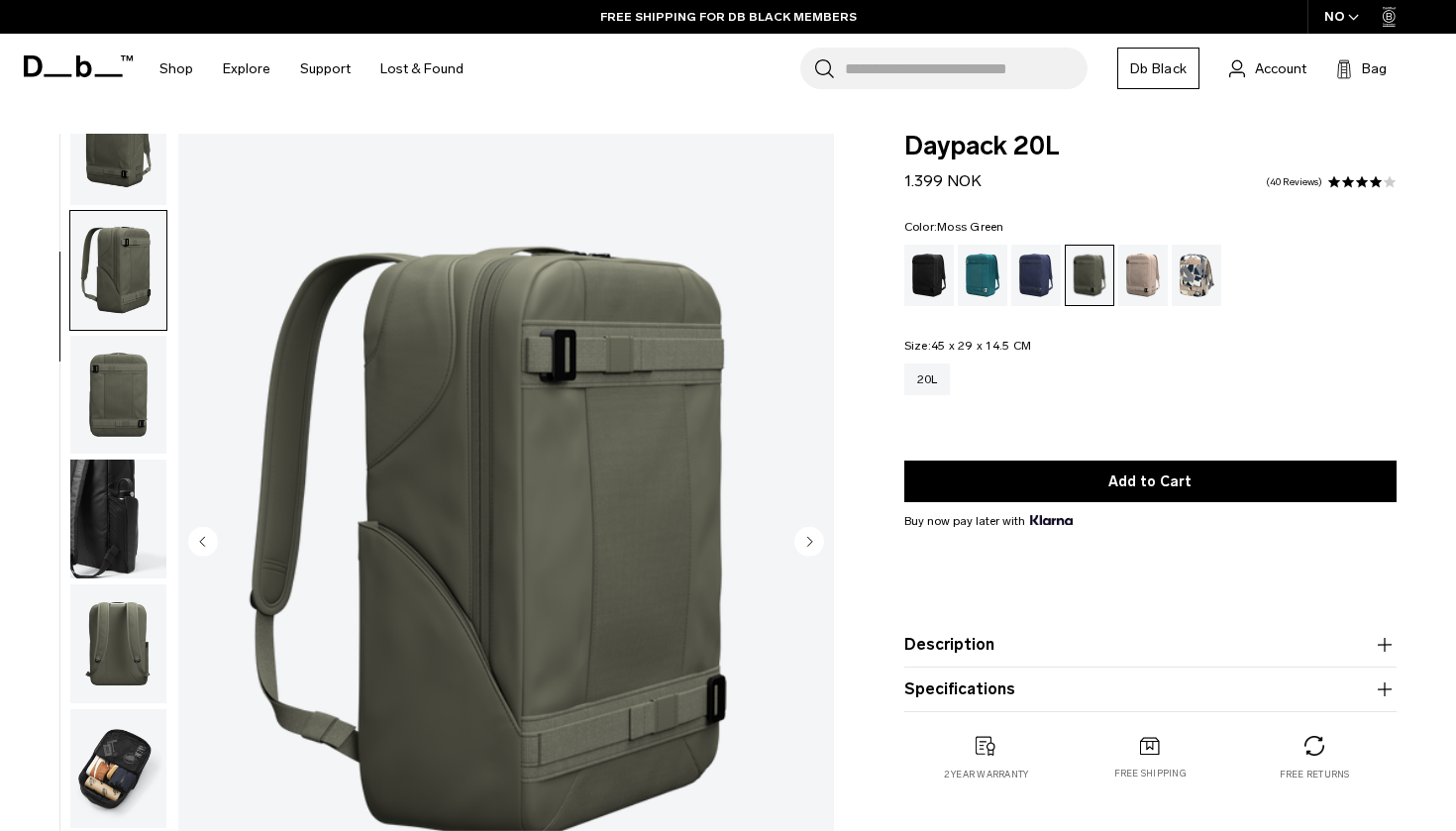
scroll to position [0, 0]
click at [129, 177] on img "button" at bounding box center [118, 146] width 96 height 119
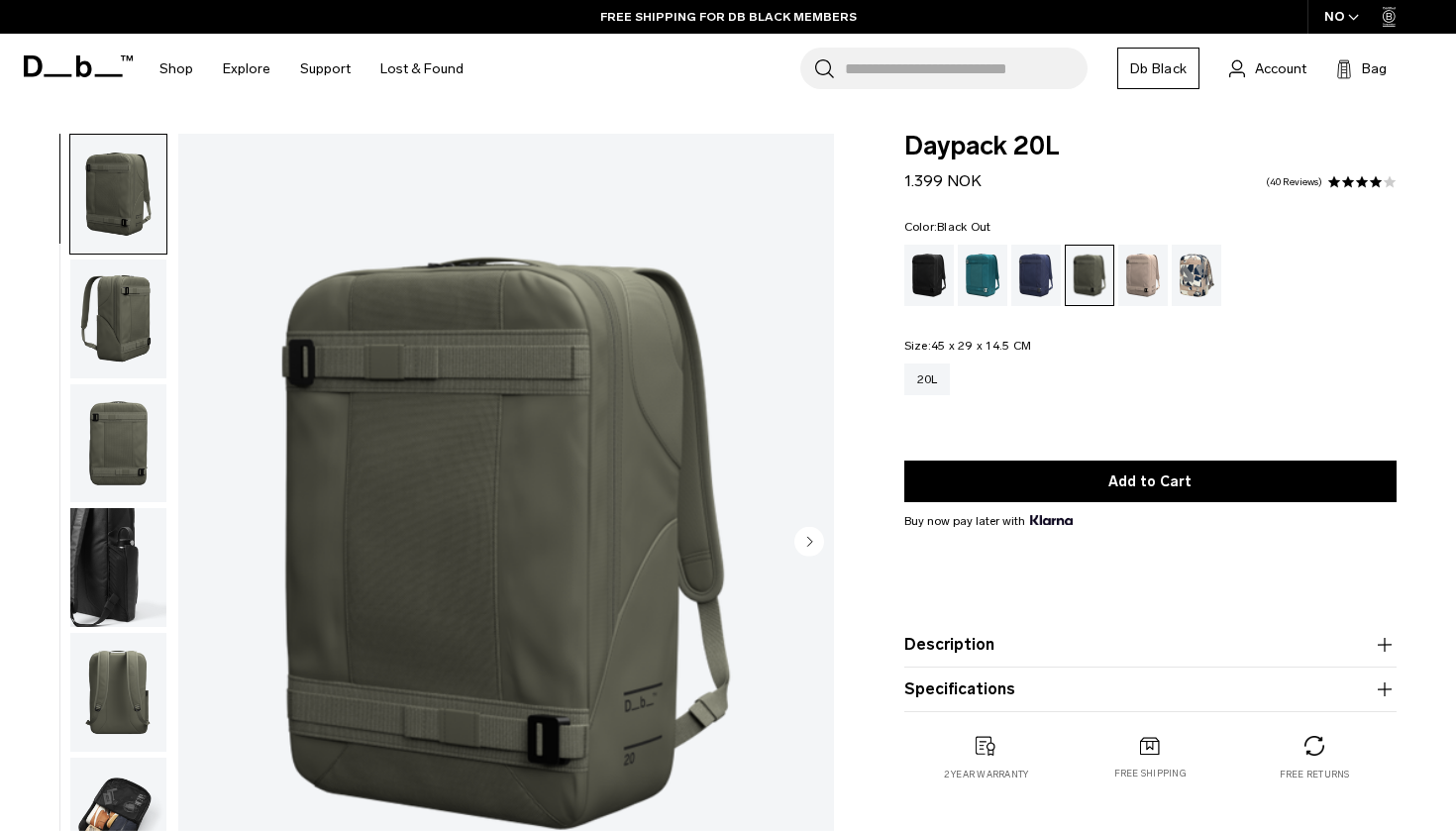
click at [929, 267] on div "Black Out" at bounding box center [929, 276] width 51 height 61
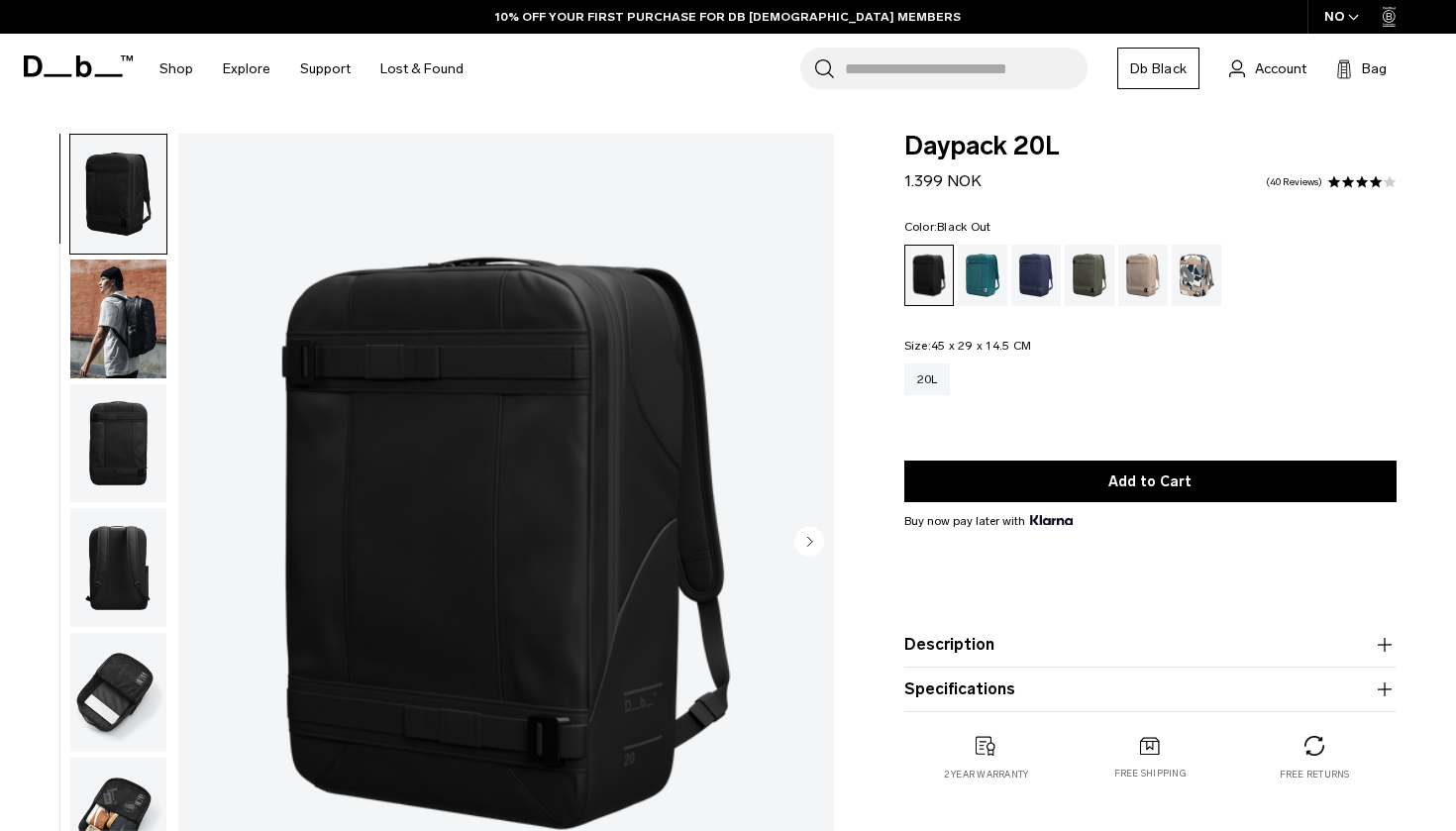
scroll to position [196, 0]
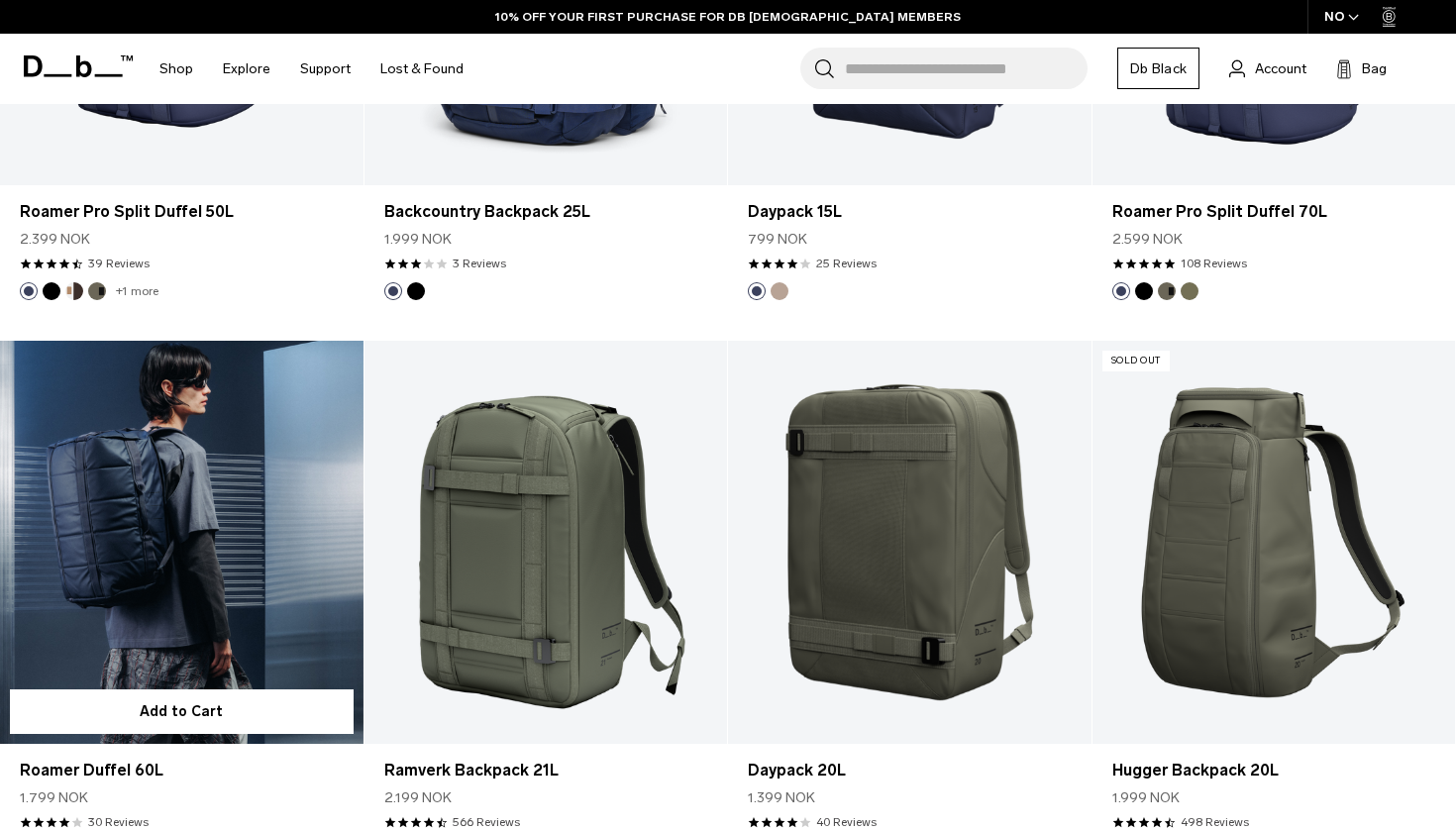
click at [339, 743] on form "Add to Cart" at bounding box center [182, 711] width 364 height 64
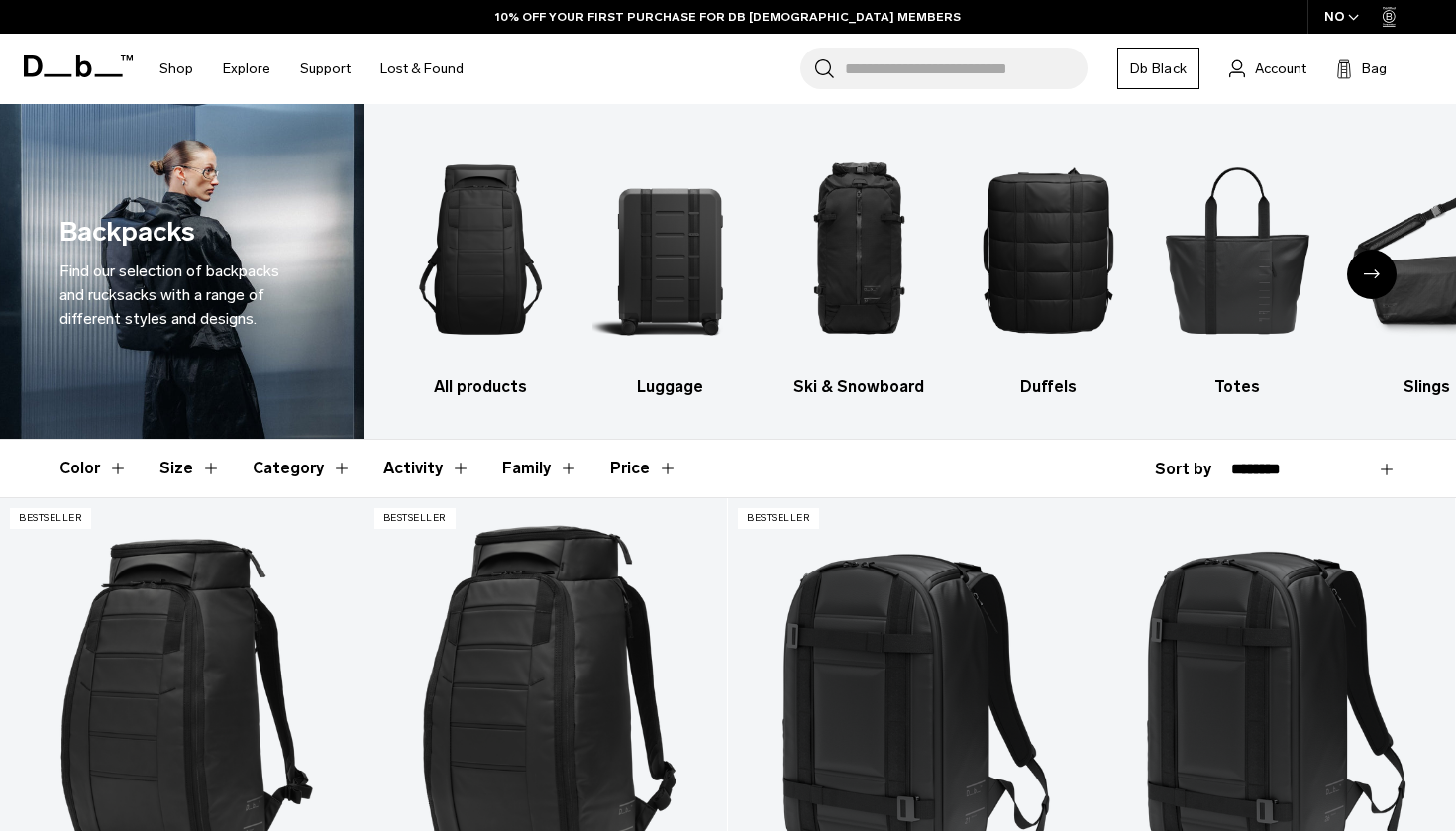
click at [312, 459] on button "Category" at bounding box center [303, 468] width 99 height 58
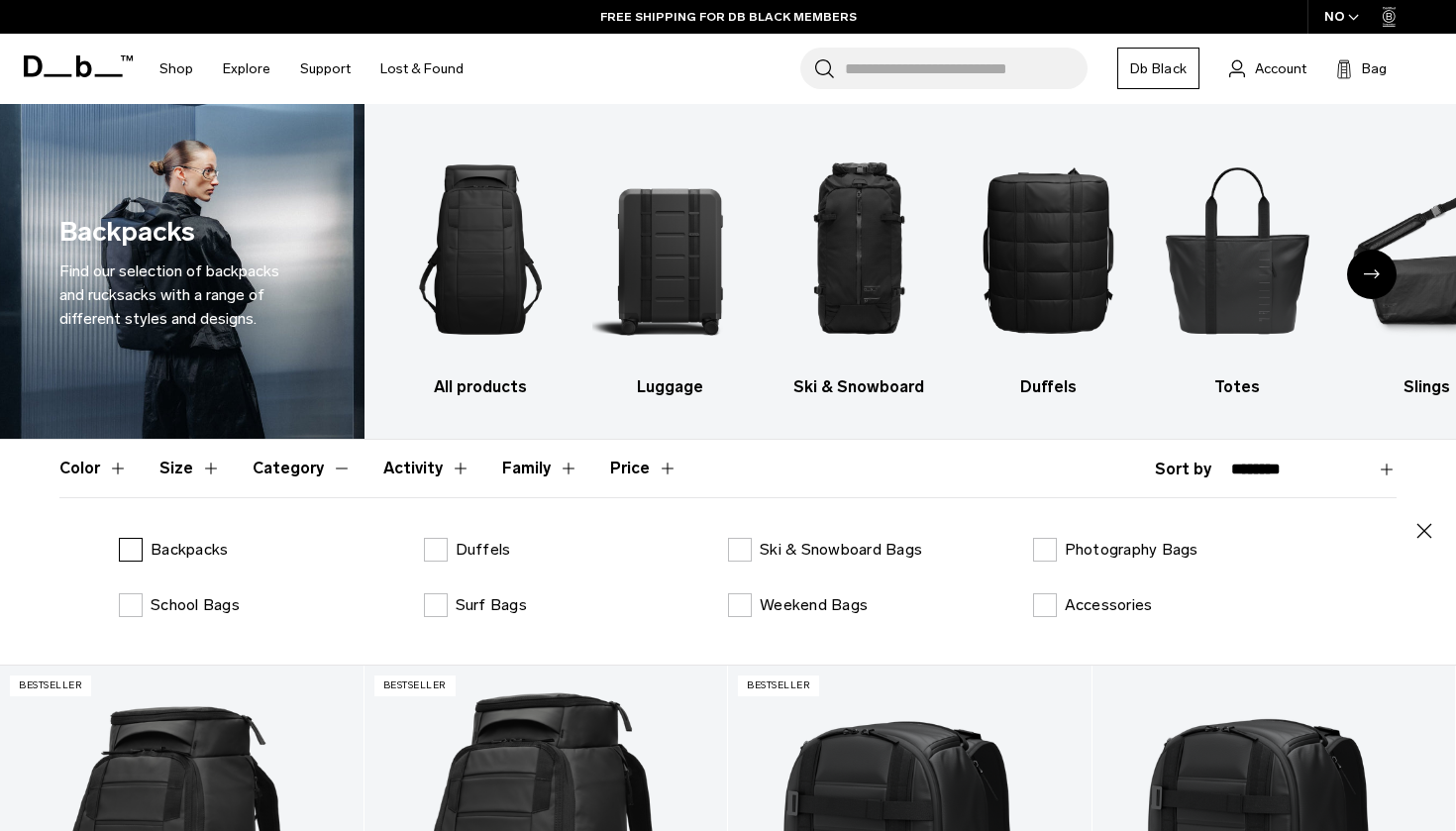
click at [131, 542] on label "Backpacks" at bounding box center [174, 549] width 109 height 24
click at [127, 604] on label "School Bags" at bounding box center [180, 605] width 121 height 24
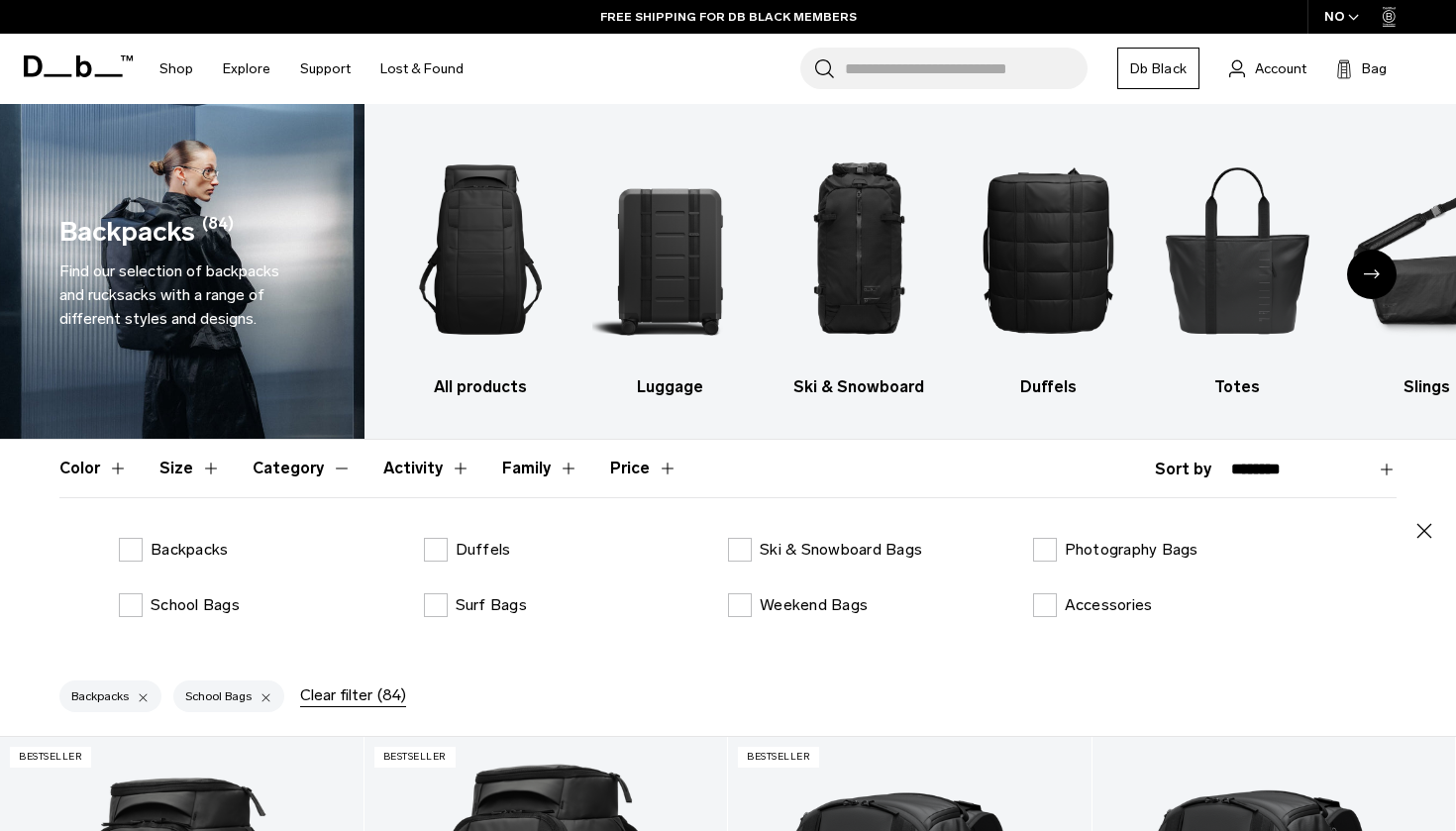
click at [333, 482] on button "Category" at bounding box center [303, 468] width 99 height 58
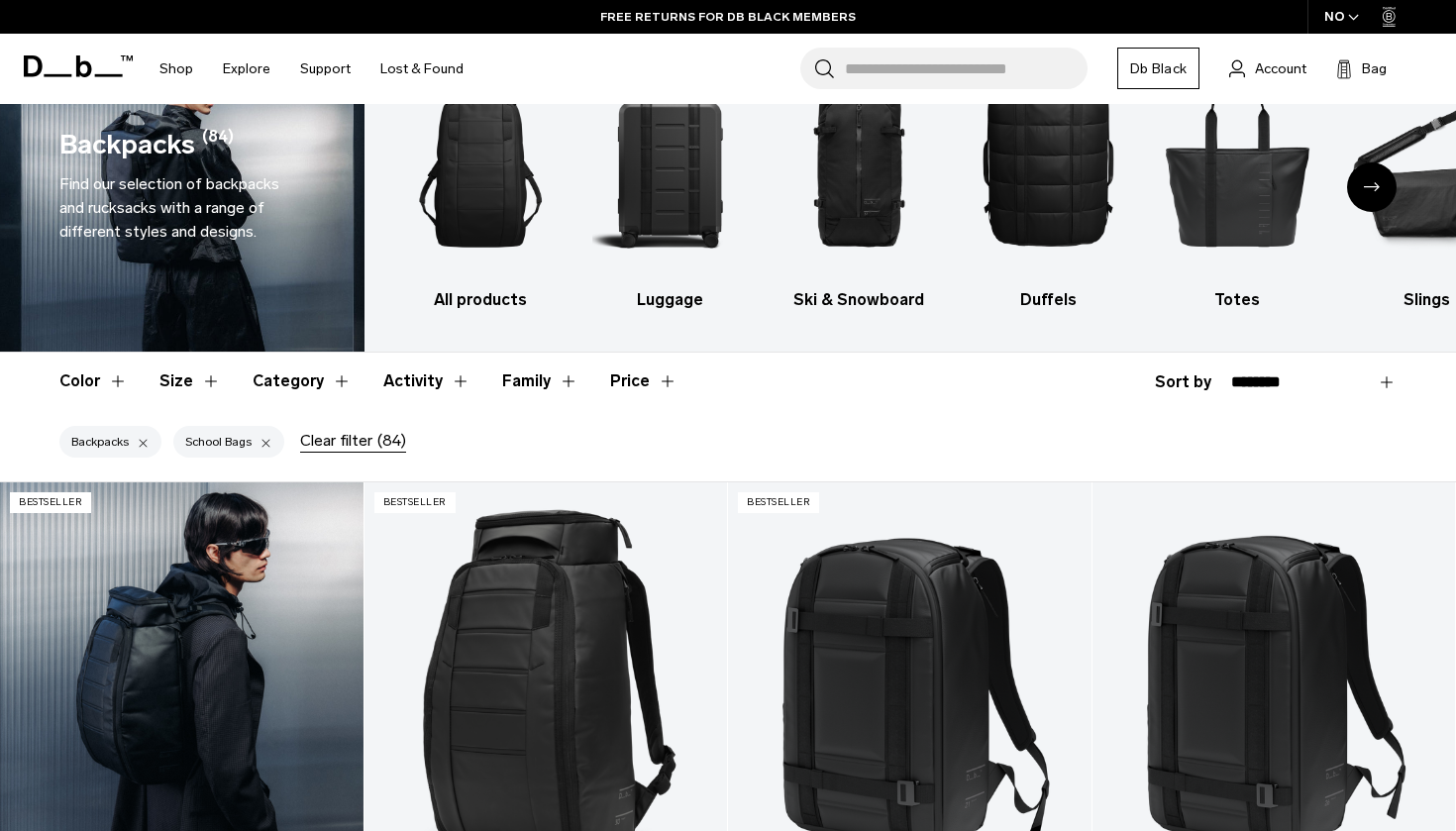
scroll to position [70, 0]
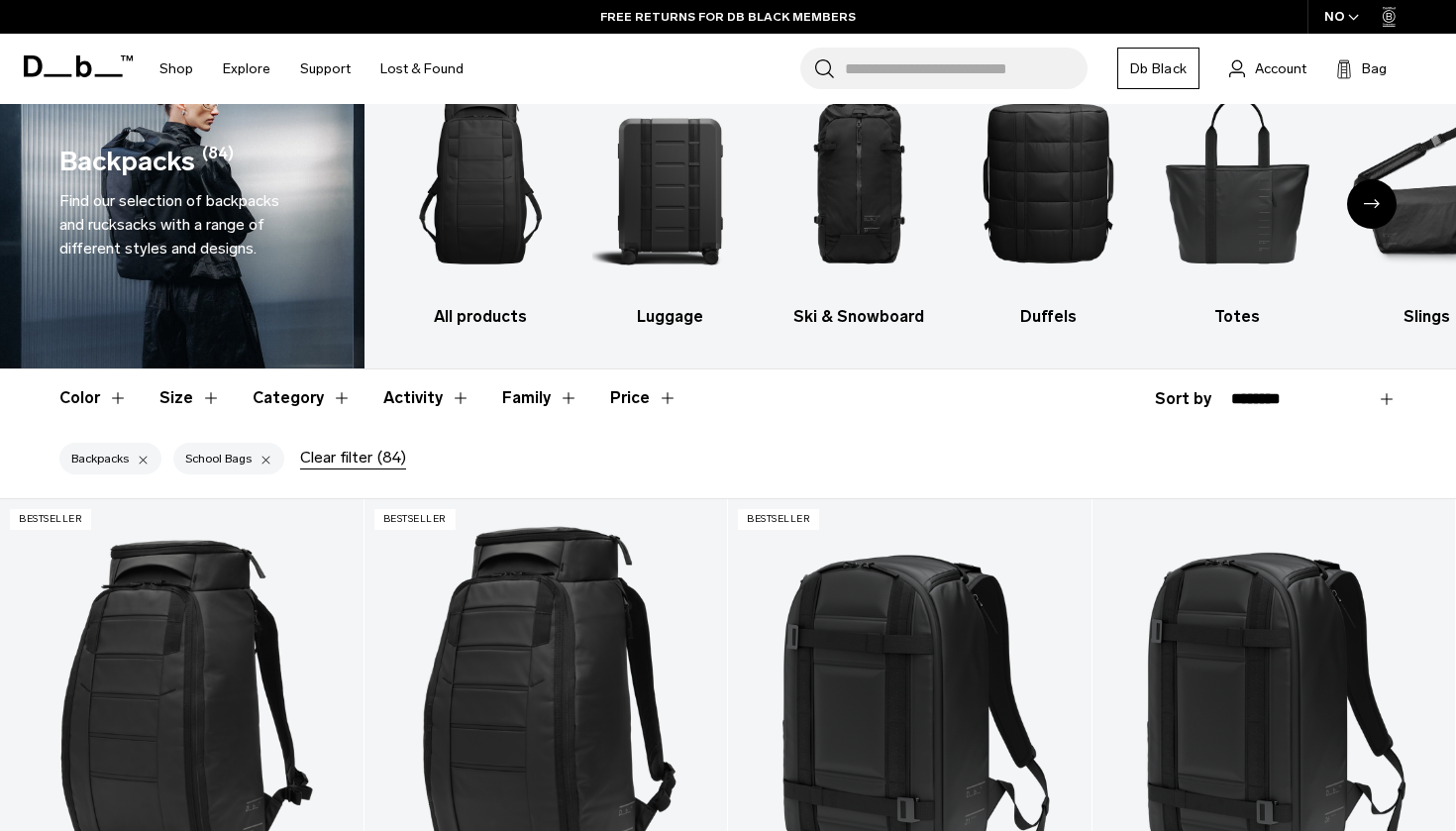
click at [206, 393] on button "Size" at bounding box center [190, 399] width 61 height 58
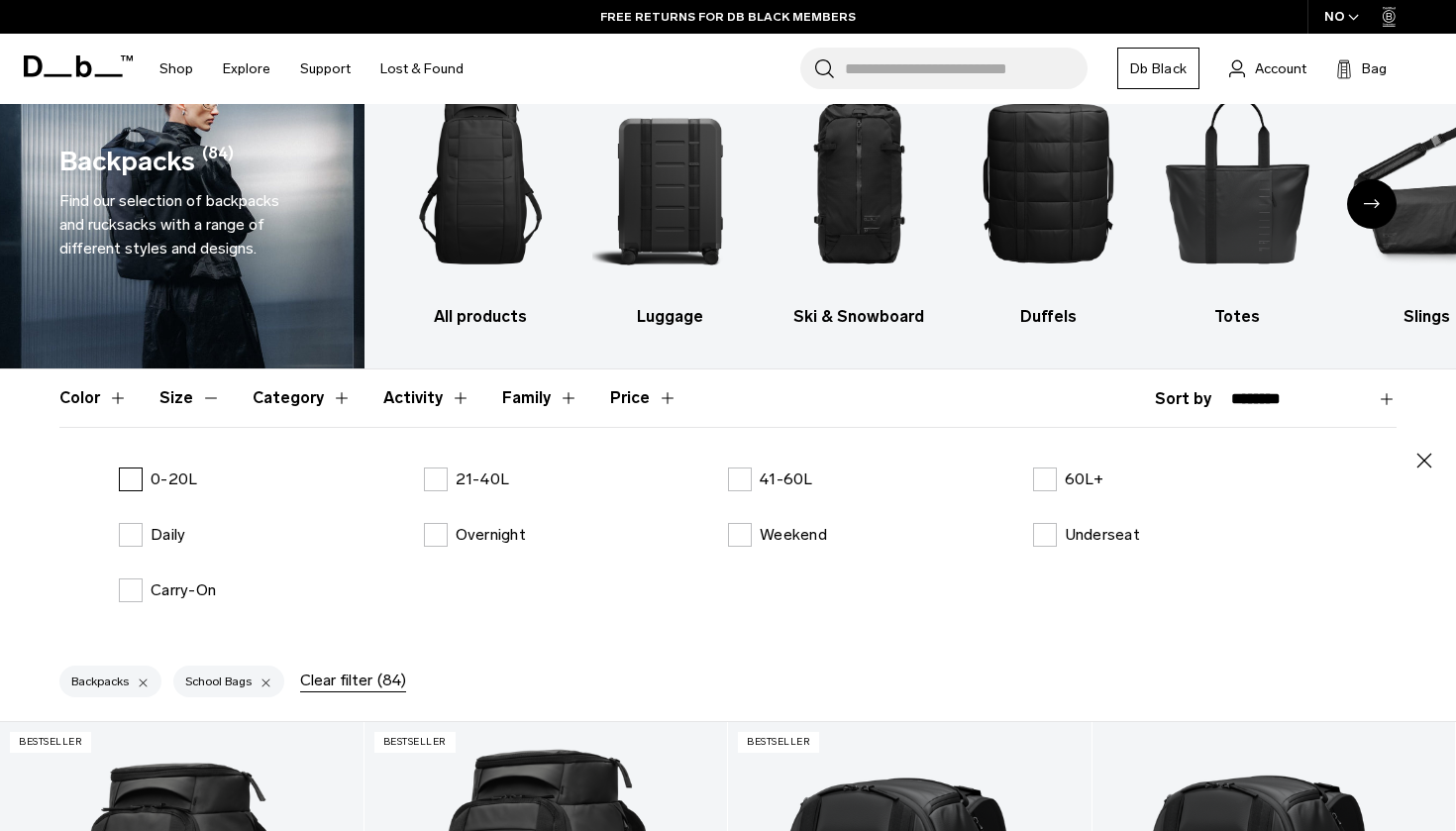
click at [129, 474] on label "0-20L" at bounding box center [158, 479] width 78 height 24
click at [132, 534] on label "Daily" at bounding box center [152, 534] width 66 height 24
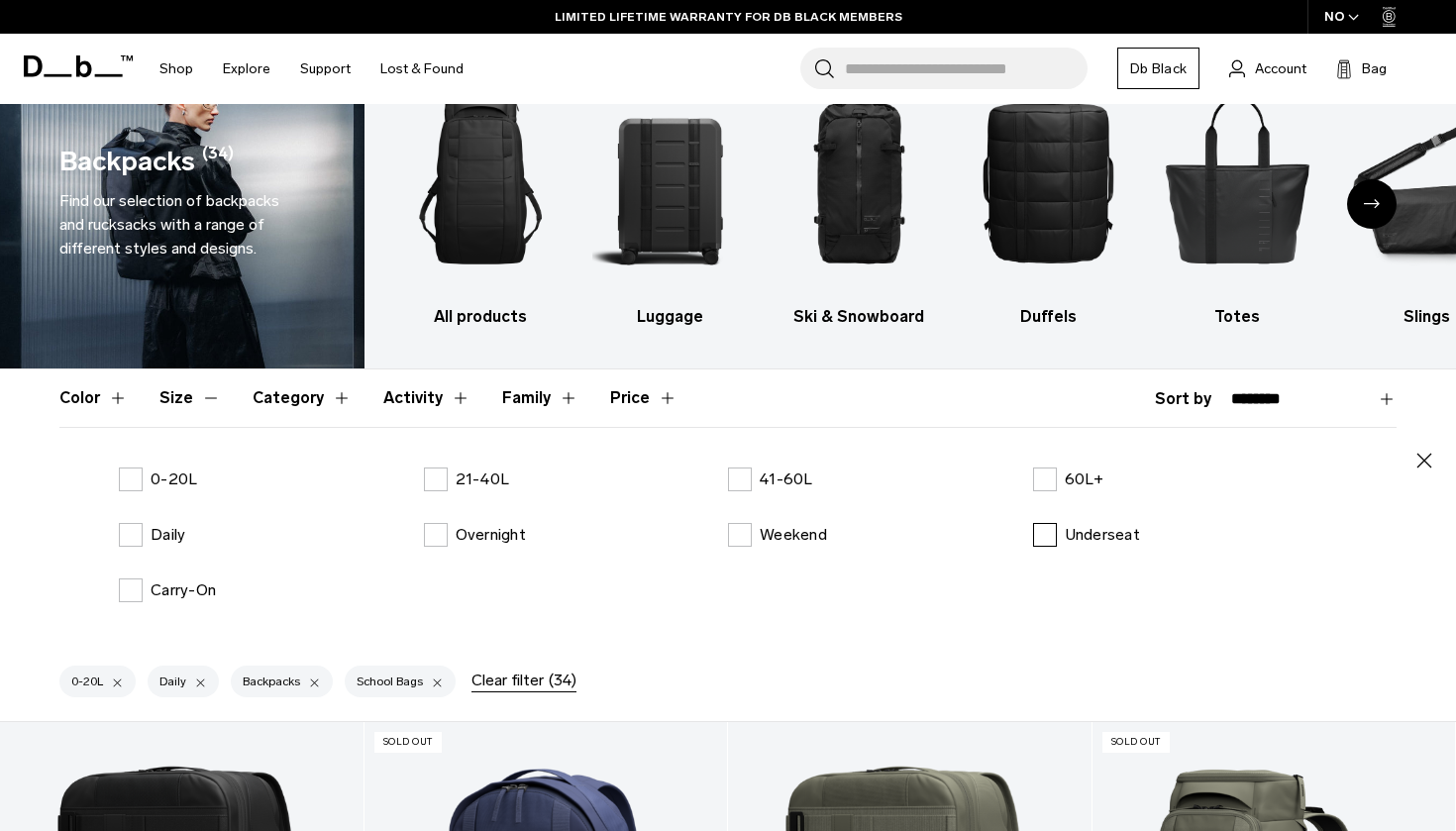
click at [1052, 535] on label "Underseat" at bounding box center [1087, 534] width 107 height 24
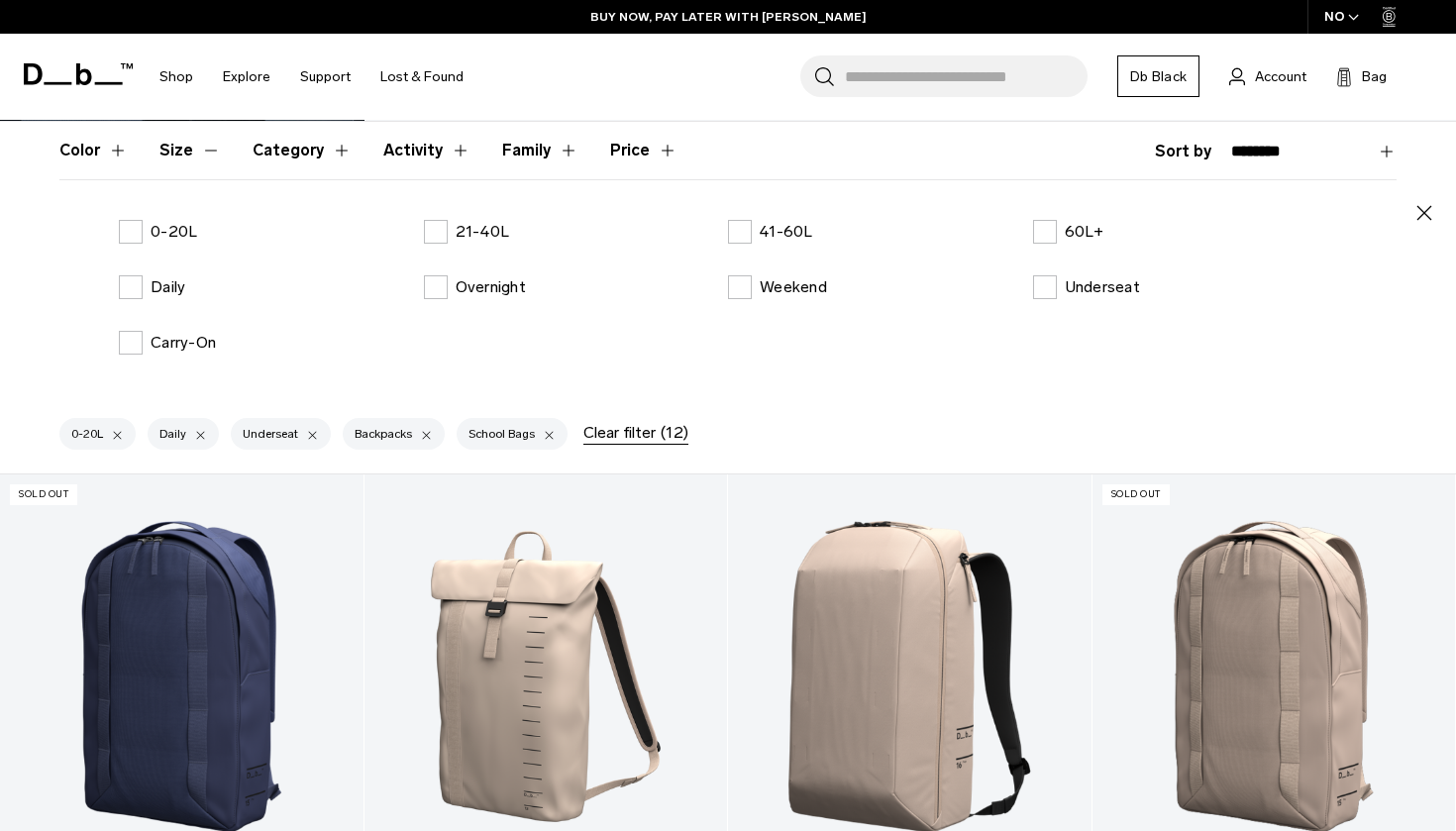
scroll to position [258, 0]
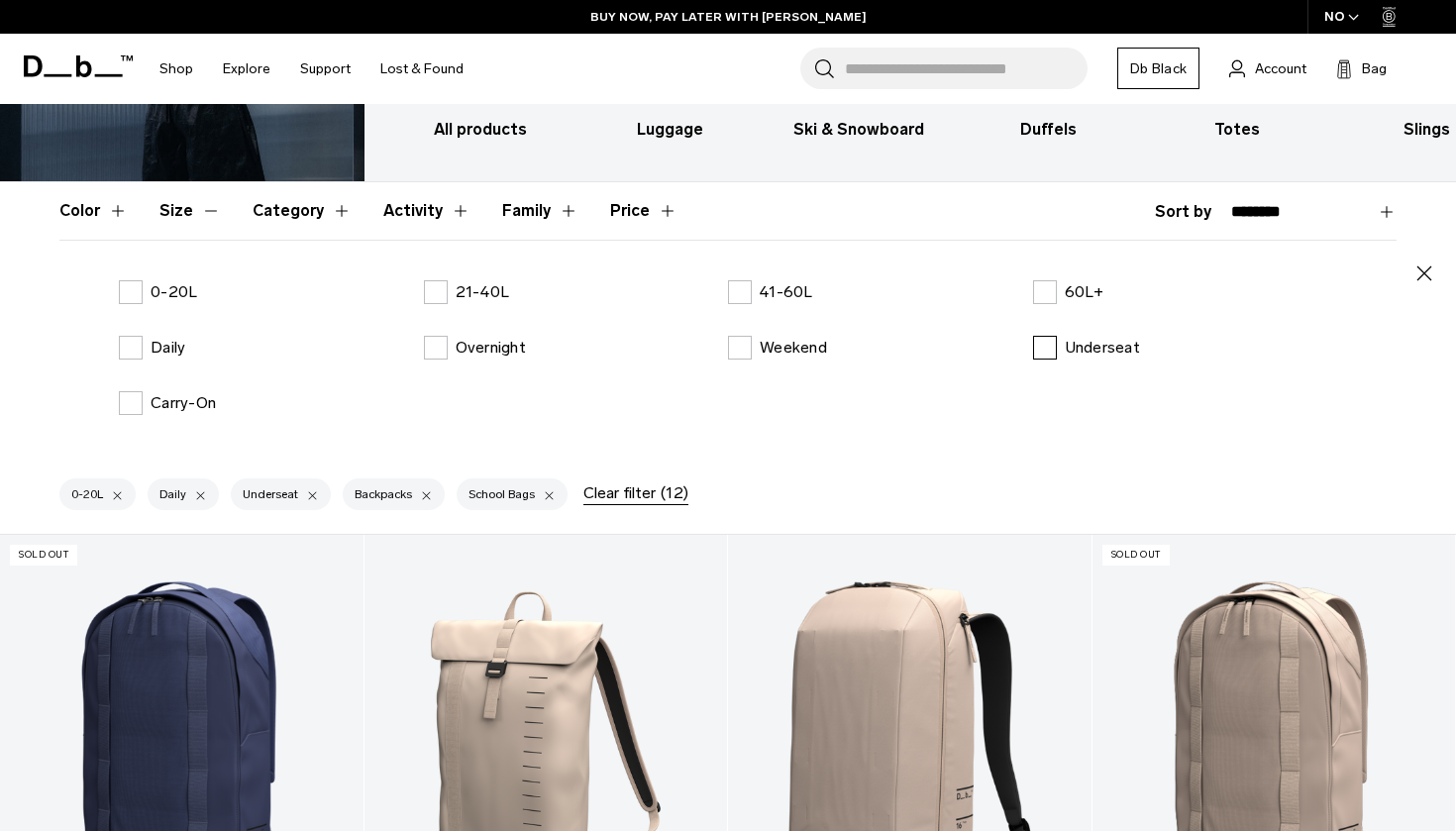
click at [1036, 348] on label "Underseat" at bounding box center [1087, 348] width 107 height 24
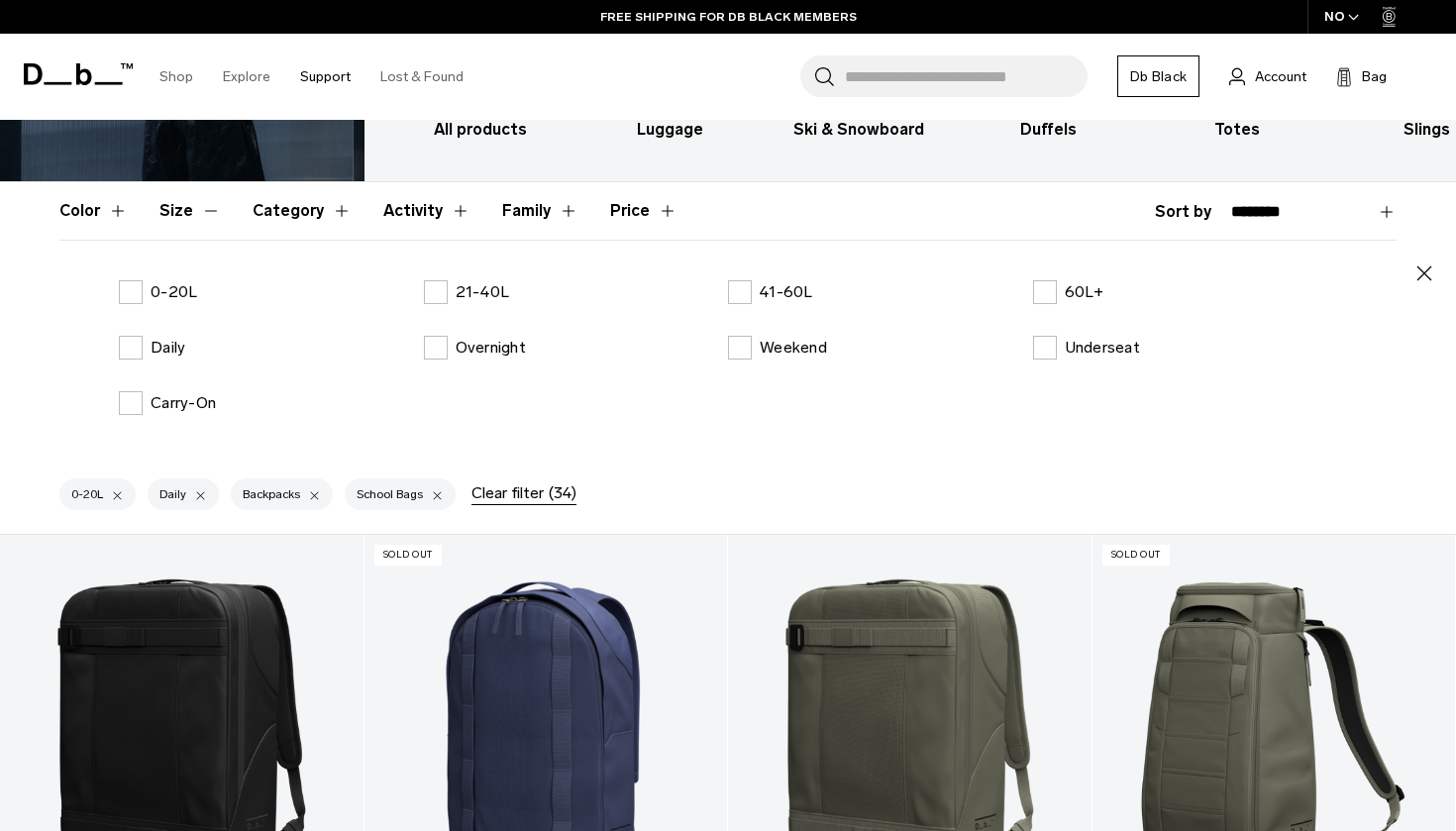
scroll to position [70, 0]
